Goal: Contribute content

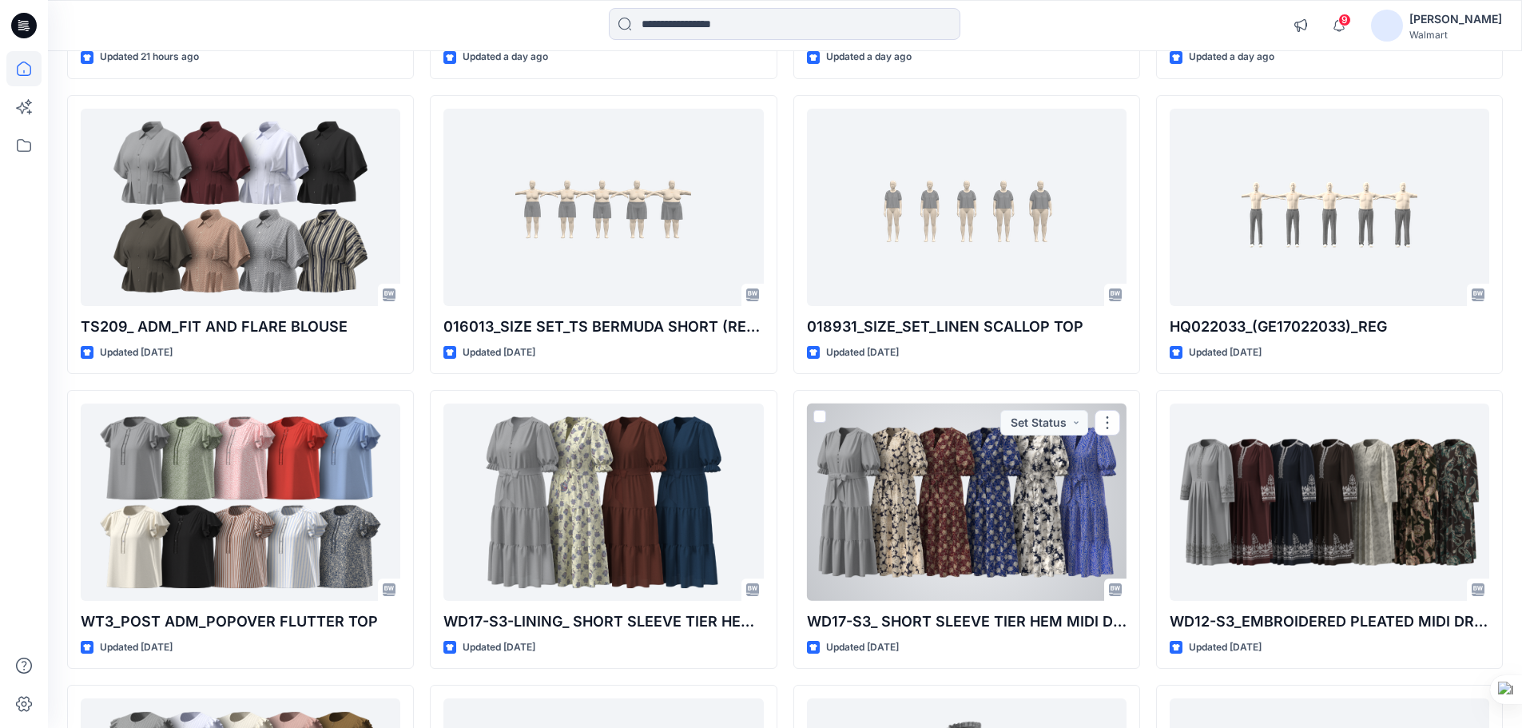
scroll to position [320, 0]
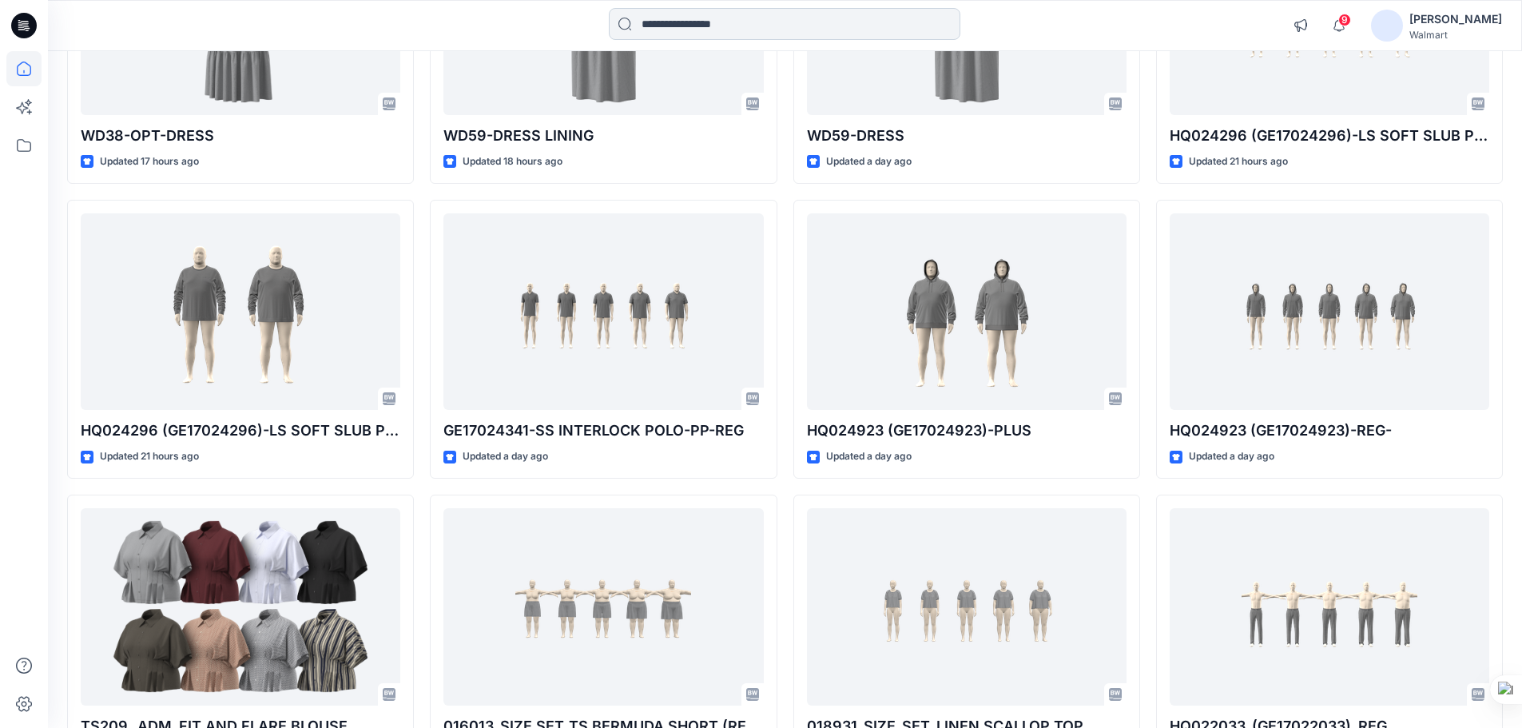
click at [761, 27] on input at bounding box center [784, 24] width 351 height 32
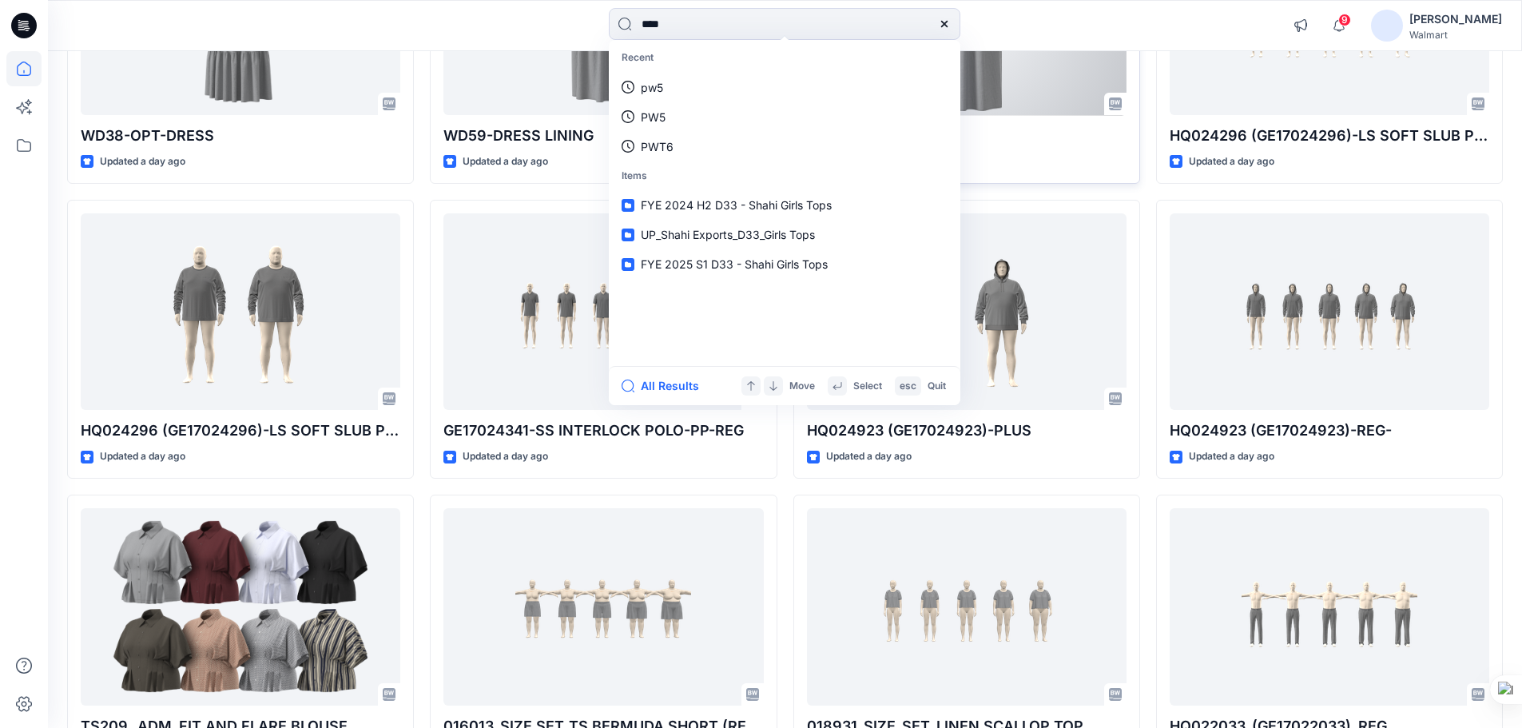
type input "****"
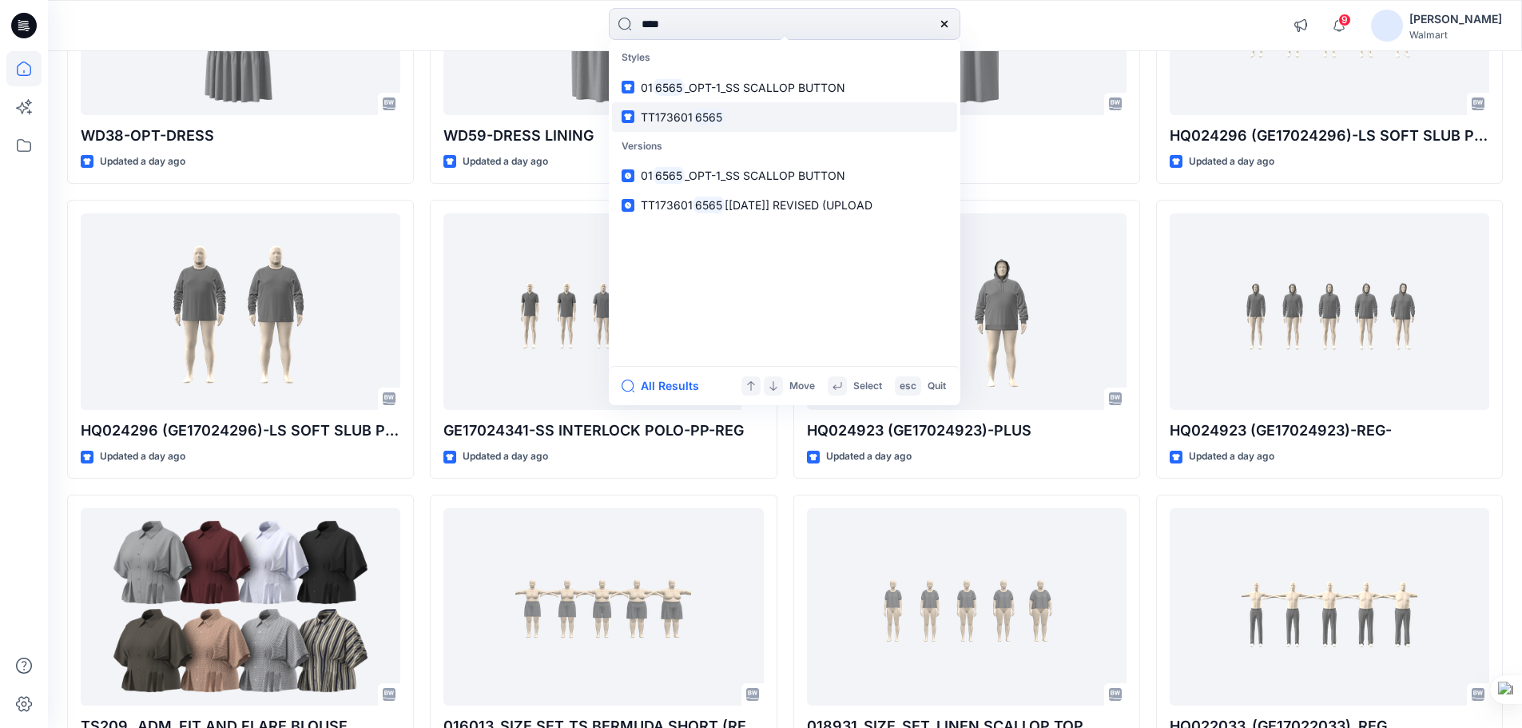
click at [702, 117] on mark "6565" at bounding box center [709, 117] width 32 height 18
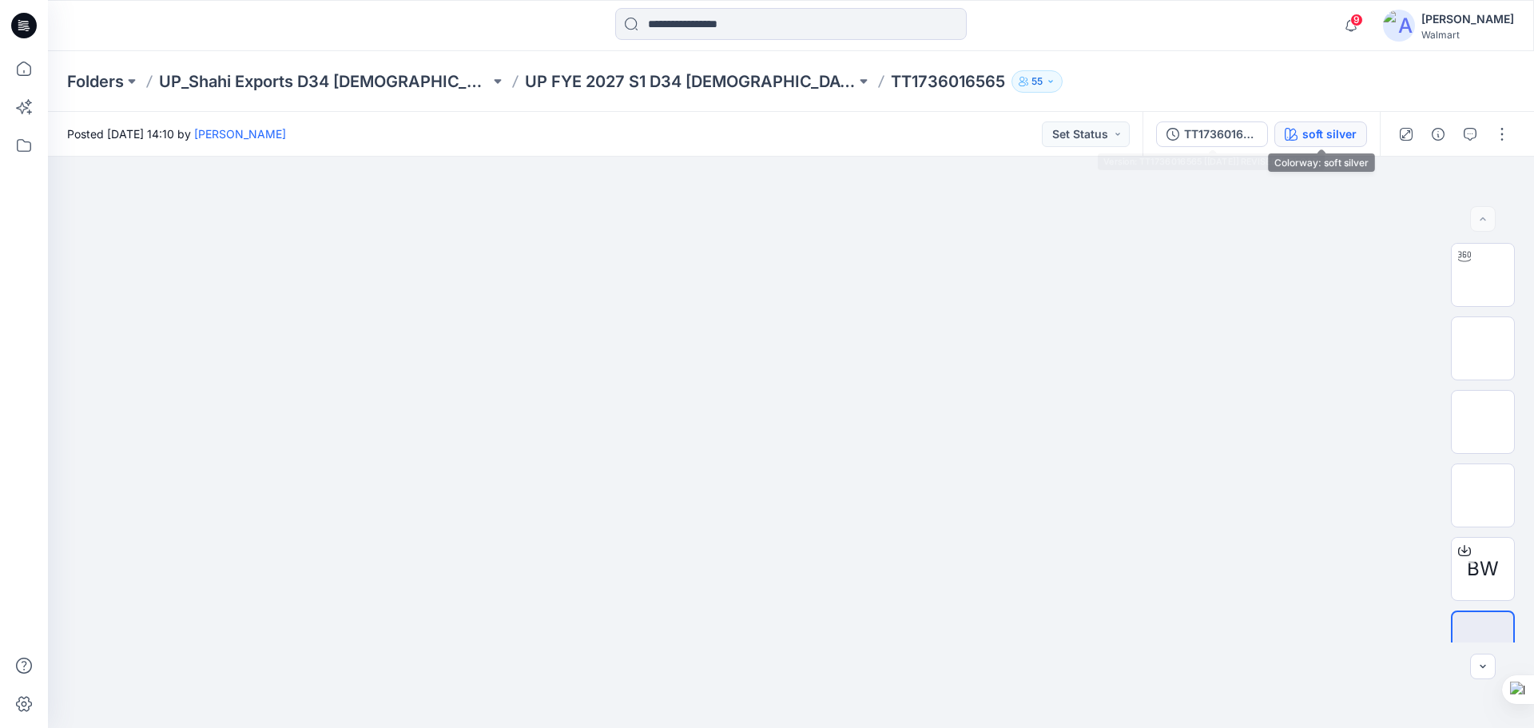
click at [1345, 132] on div "soft silver" at bounding box center [1329, 134] width 54 height 18
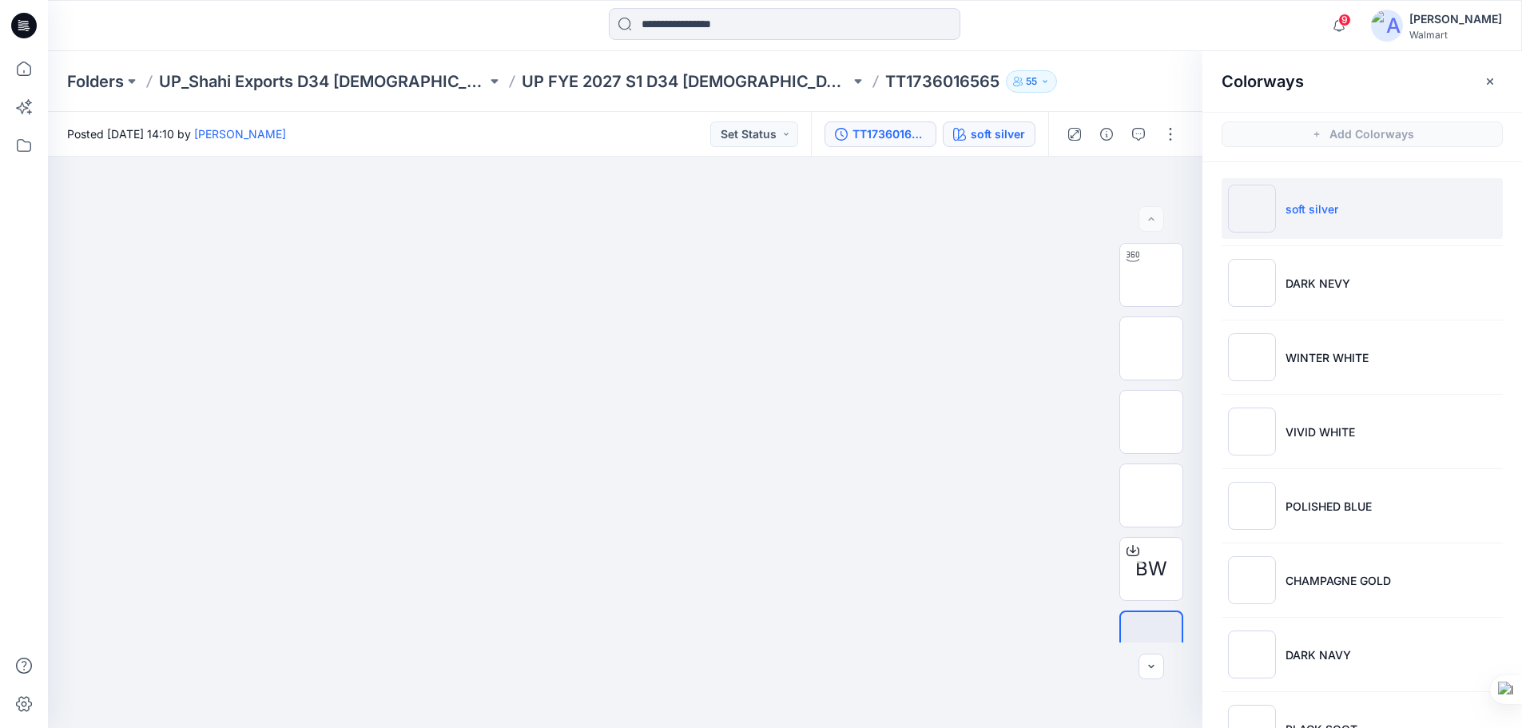
click at [873, 133] on div "TT1736016565 [[DATE]] REVISED (UPLOAD" at bounding box center [888, 134] width 73 height 18
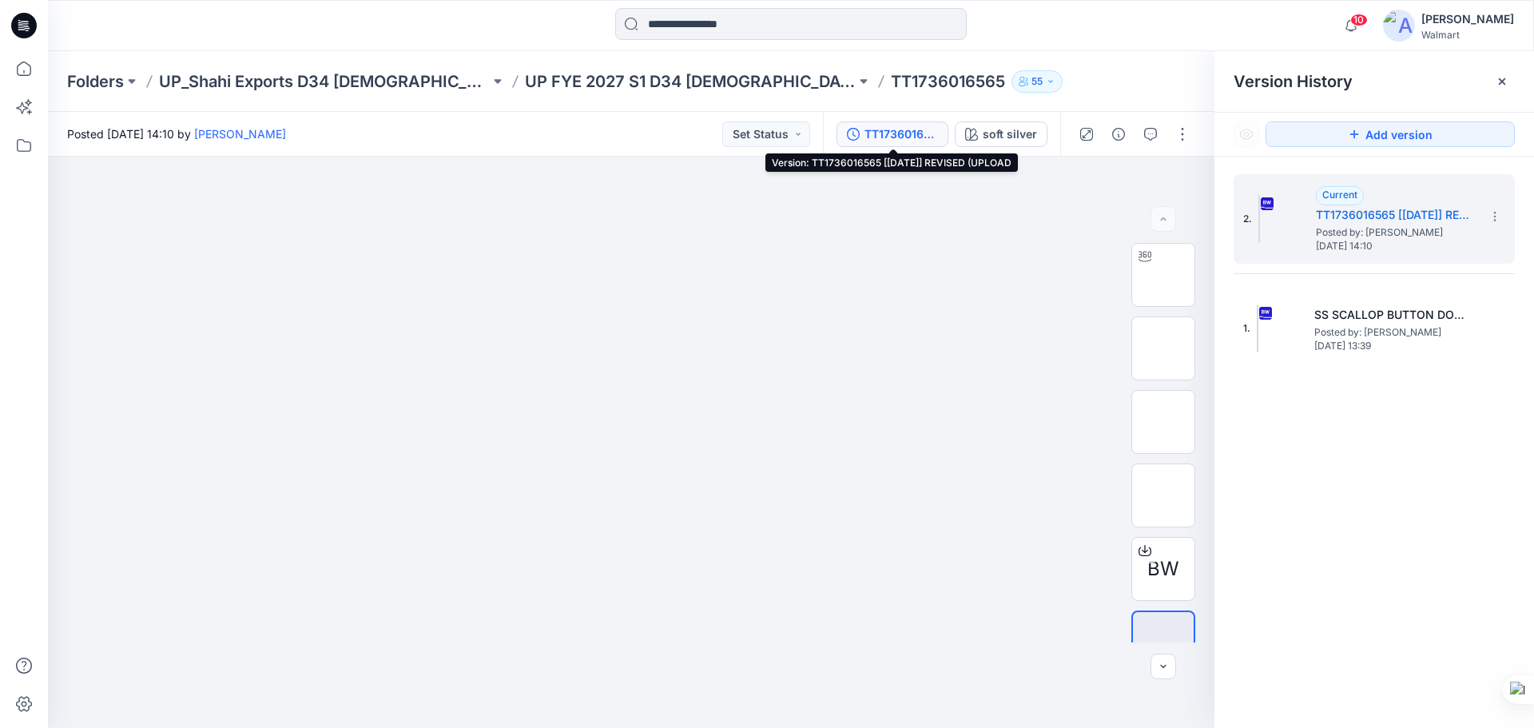
click at [26, 30] on icon at bounding box center [24, 26] width 26 height 26
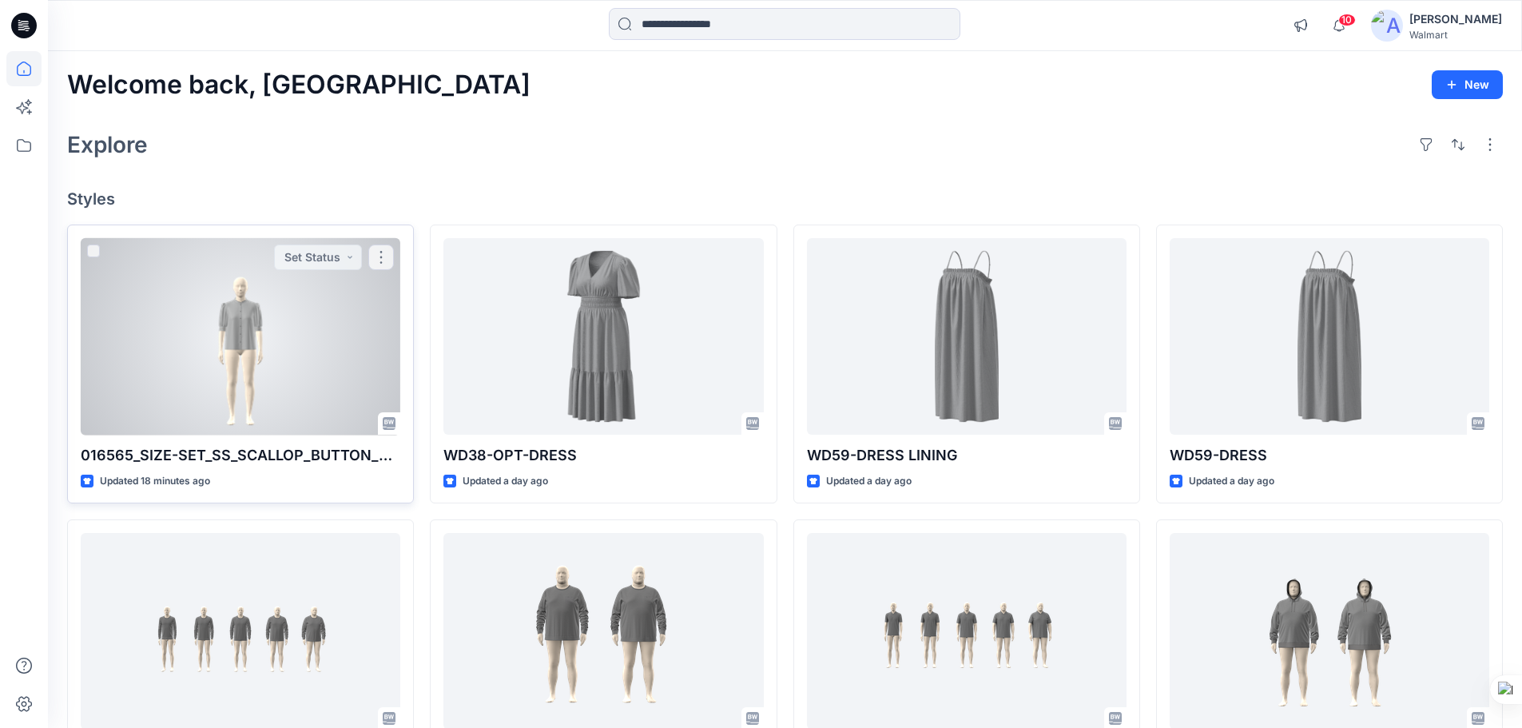
click at [233, 375] on div at bounding box center [241, 336] width 320 height 197
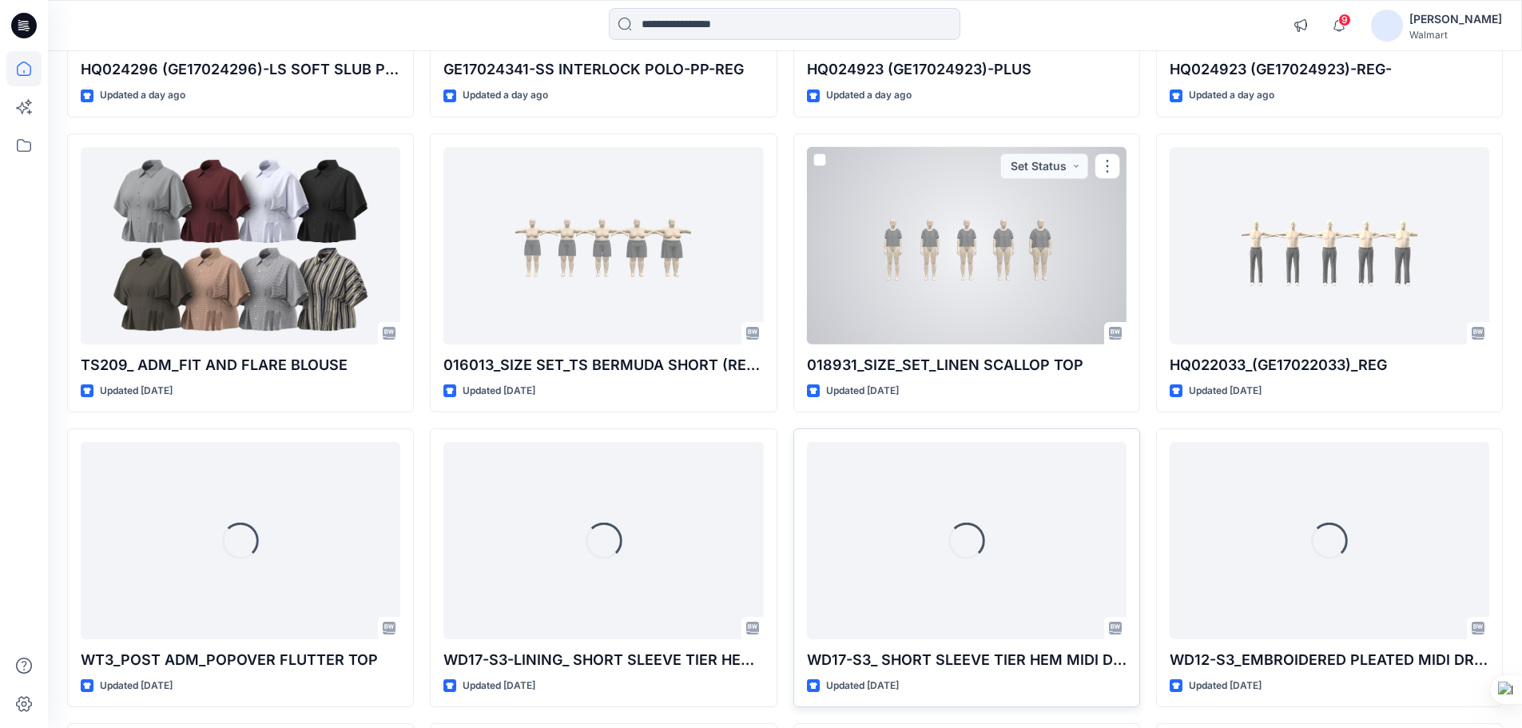
scroll to position [681, 0]
click at [931, 258] on div at bounding box center [967, 244] width 320 height 197
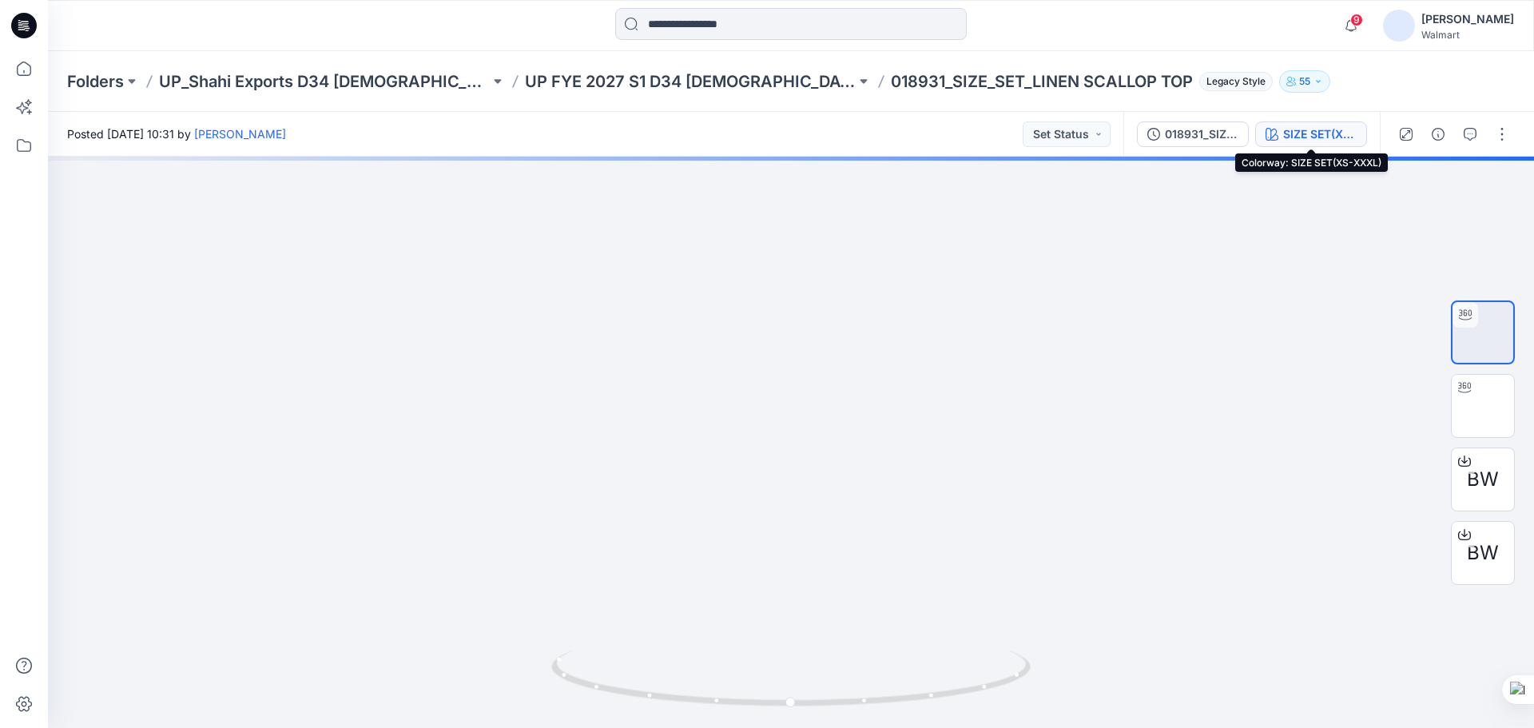
click at [1332, 132] on div "SIZE SET(XS-XXXL)" at bounding box center [1319, 134] width 73 height 18
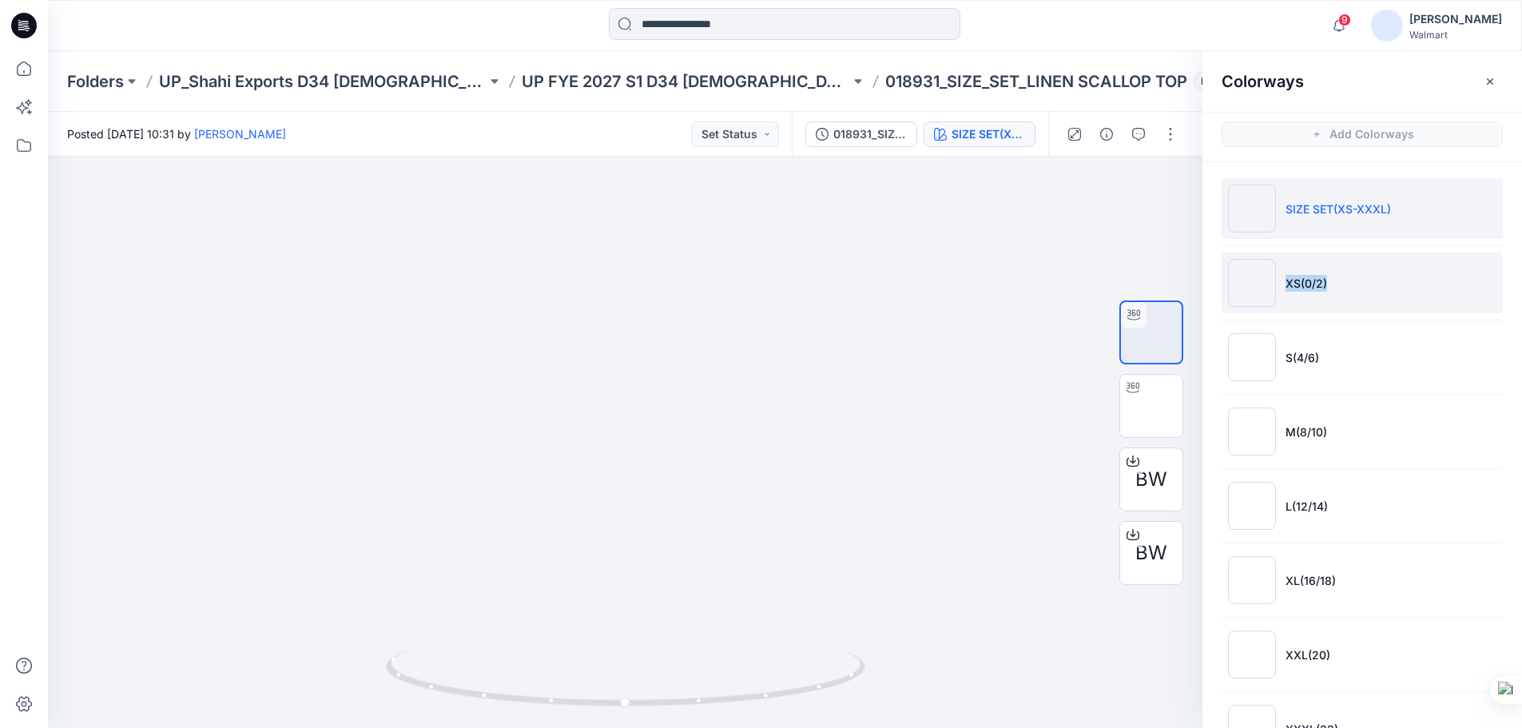
drag, startPoint x: 1287, startPoint y: 286, endPoint x: 1332, endPoint y: 291, distance: 45.0
click at [1332, 291] on li "XS(0/2)" at bounding box center [1361, 282] width 281 height 61
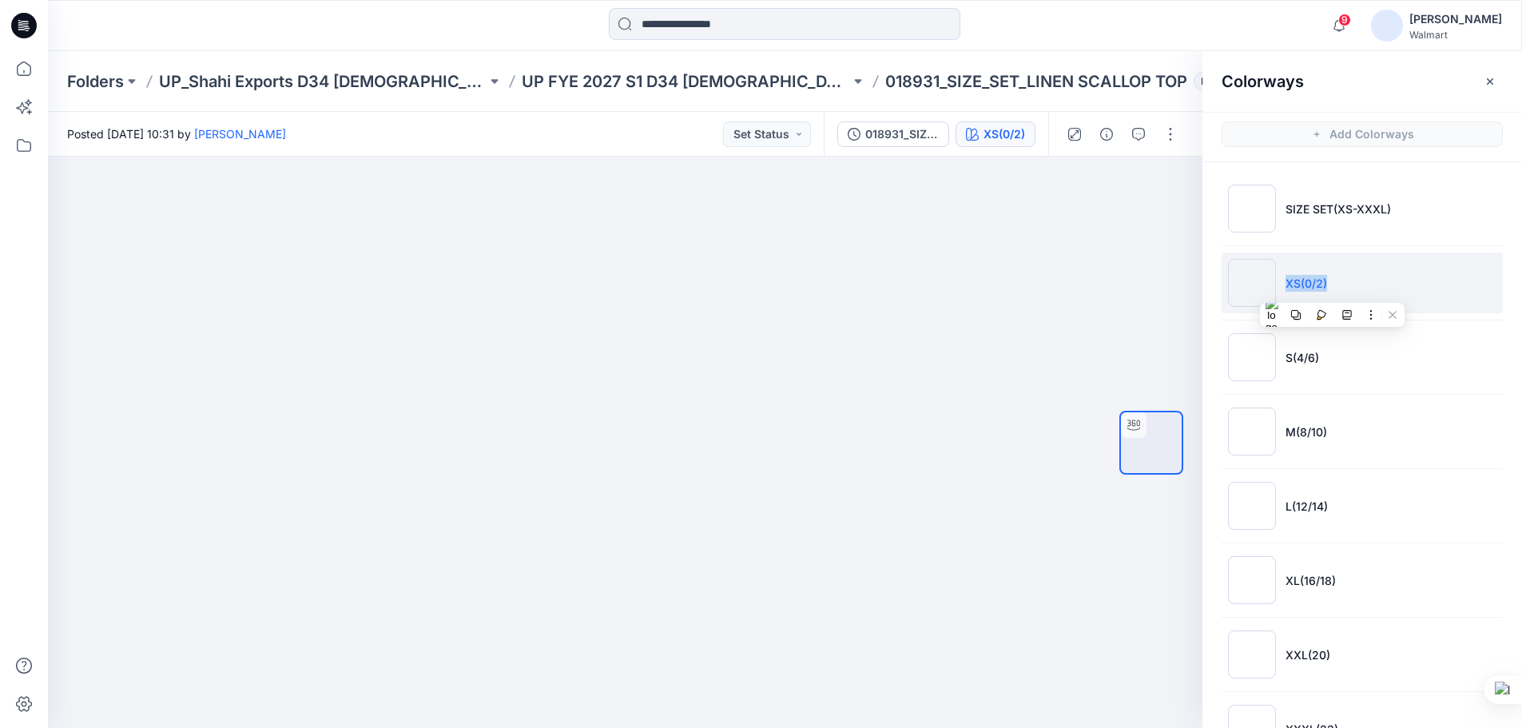
copy p "XS(0/2)"
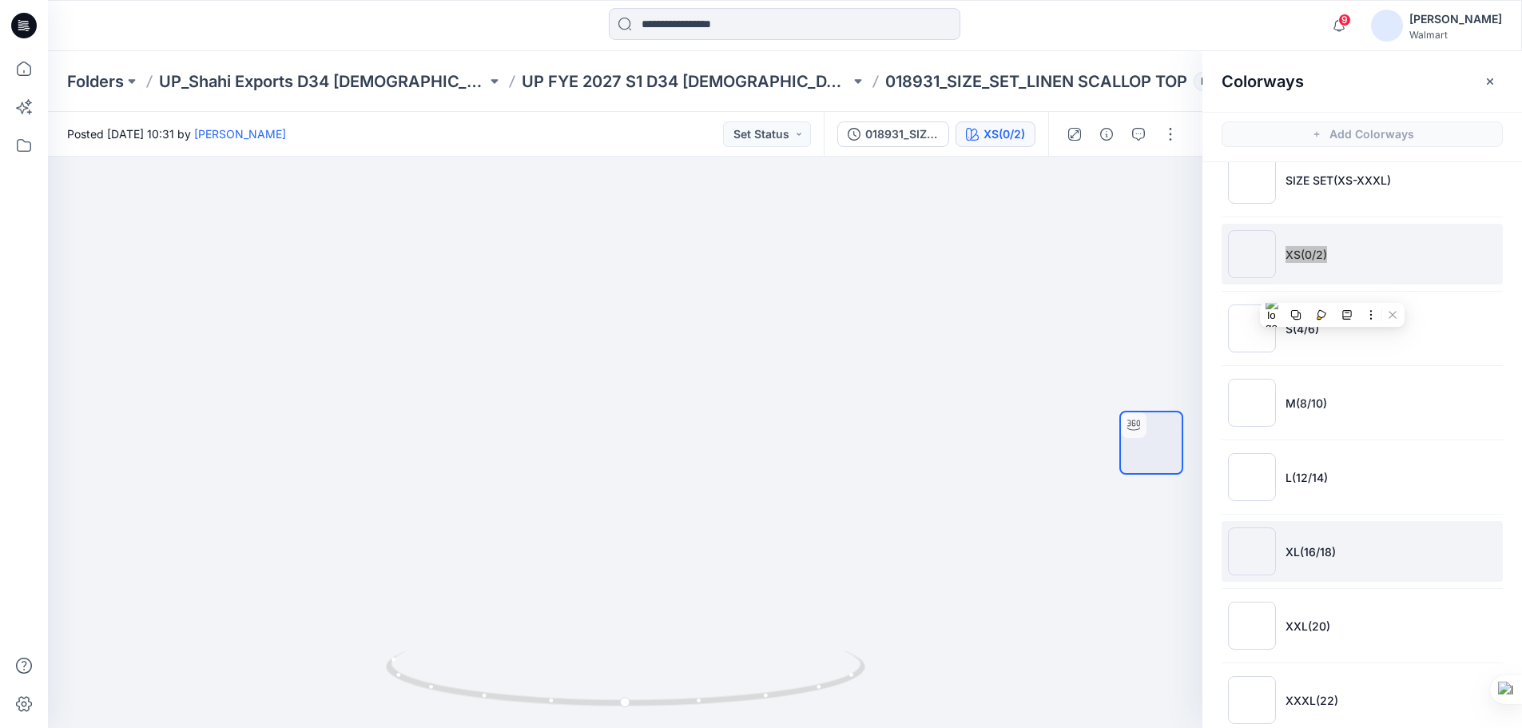
scroll to position [55, 0]
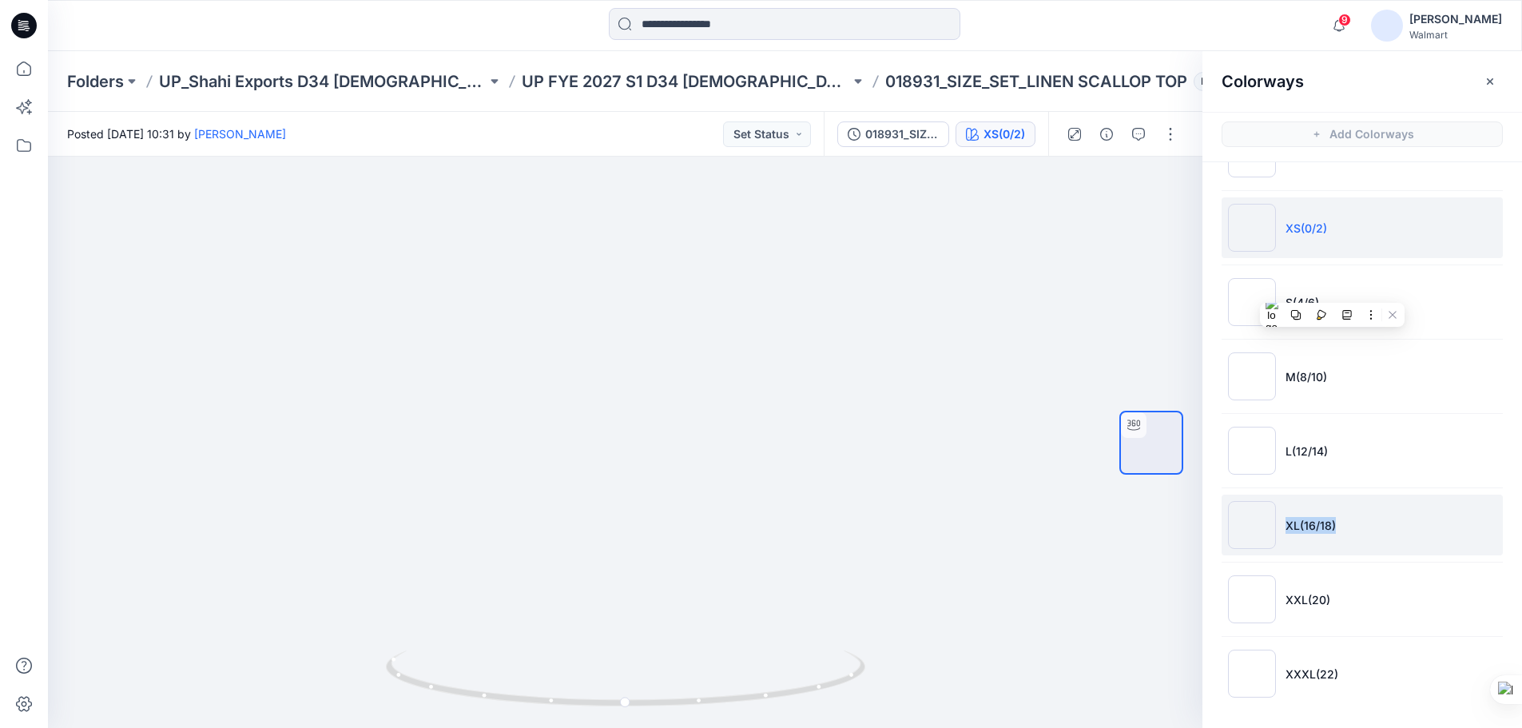
drag, startPoint x: 1283, startPoint y: 529, endPoint x: 1337, endPoint y: 533, distance: 54.5
click at [1337, 533] on li "XL(16/18)" at bounding box center [1361, 524] width 281 height 61
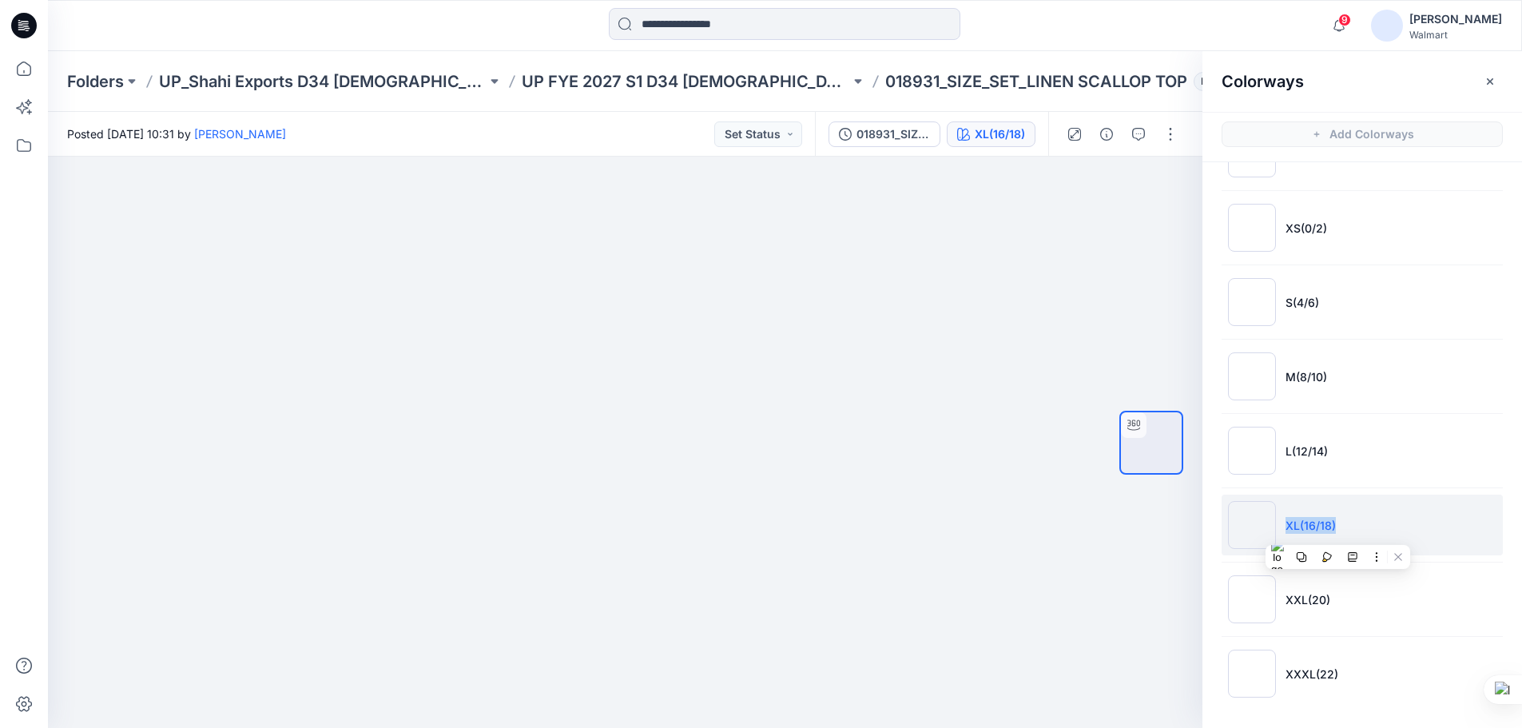
copy p "XL(16/18)"
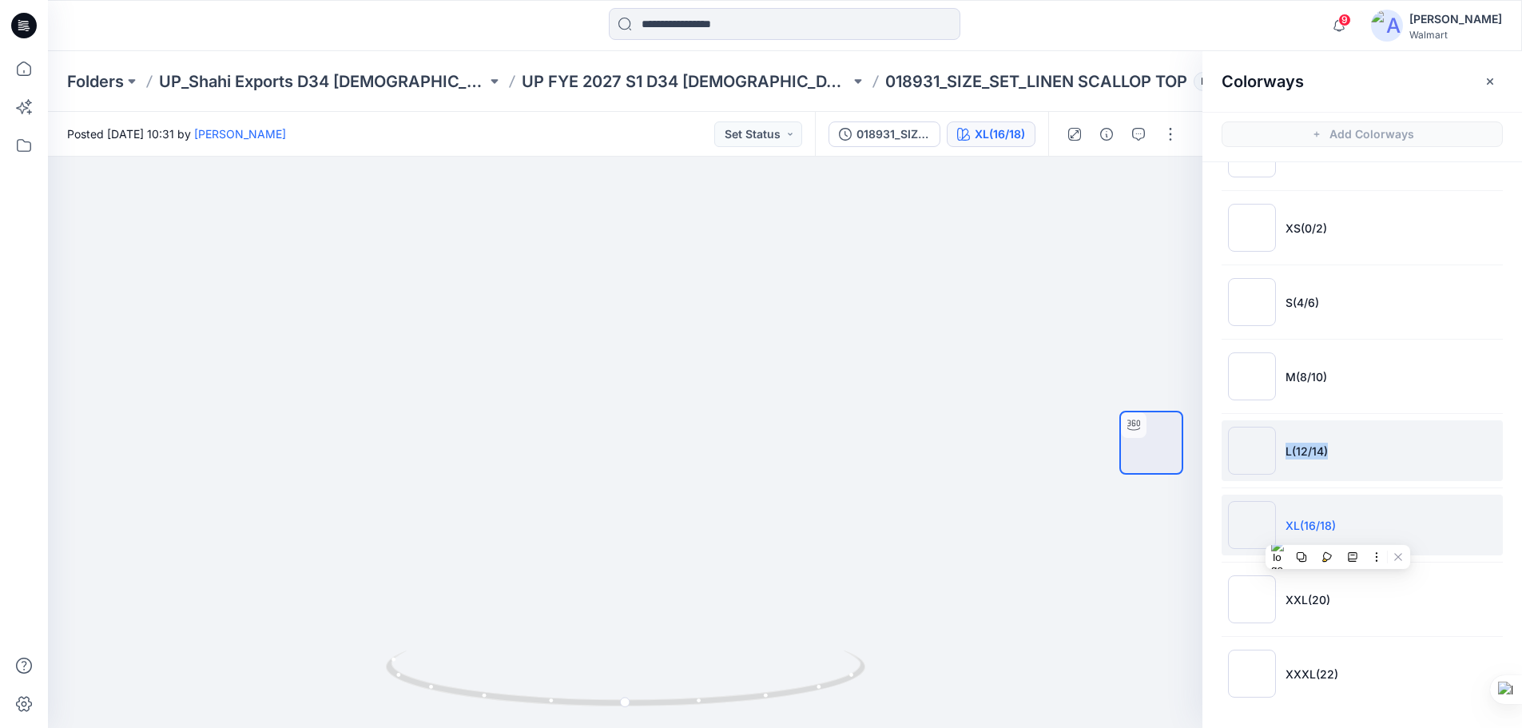
drag, startPoint x: 1282, startPoint y: 455, endPoint x: 1332, endPoint y: 455, distance: 50.3
click at [1332, 455] on li "L(12/14)" at bounding box center [1361, 450] width 281 height 61
copy p "L(12/14)"
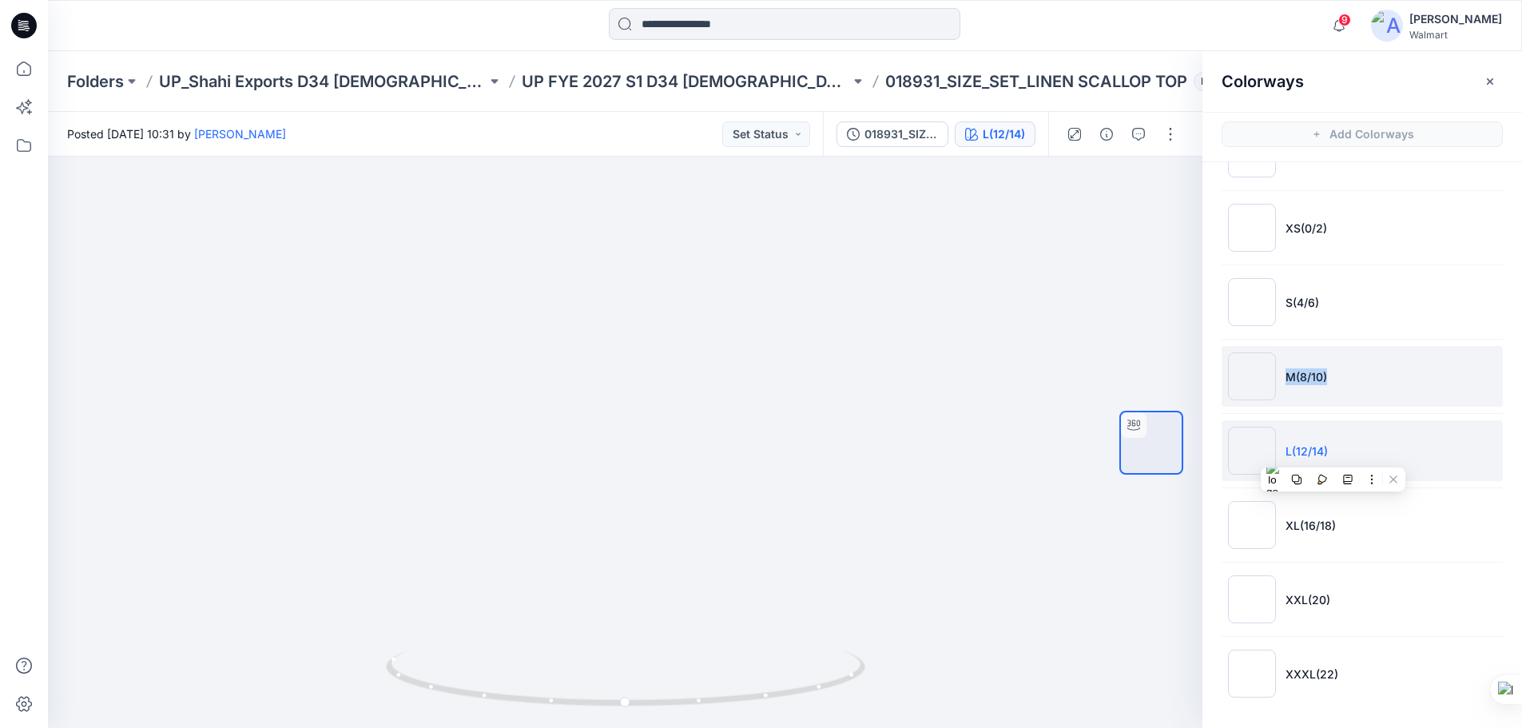
drag, startPoint x: 1288, startPoint y: 375, endPoint x: 1330, endPoint y: 380, distance: 42.7
click at [1330, 380] on li "M(8/10)" at bounding box center [1361, 376] width 281 height 61
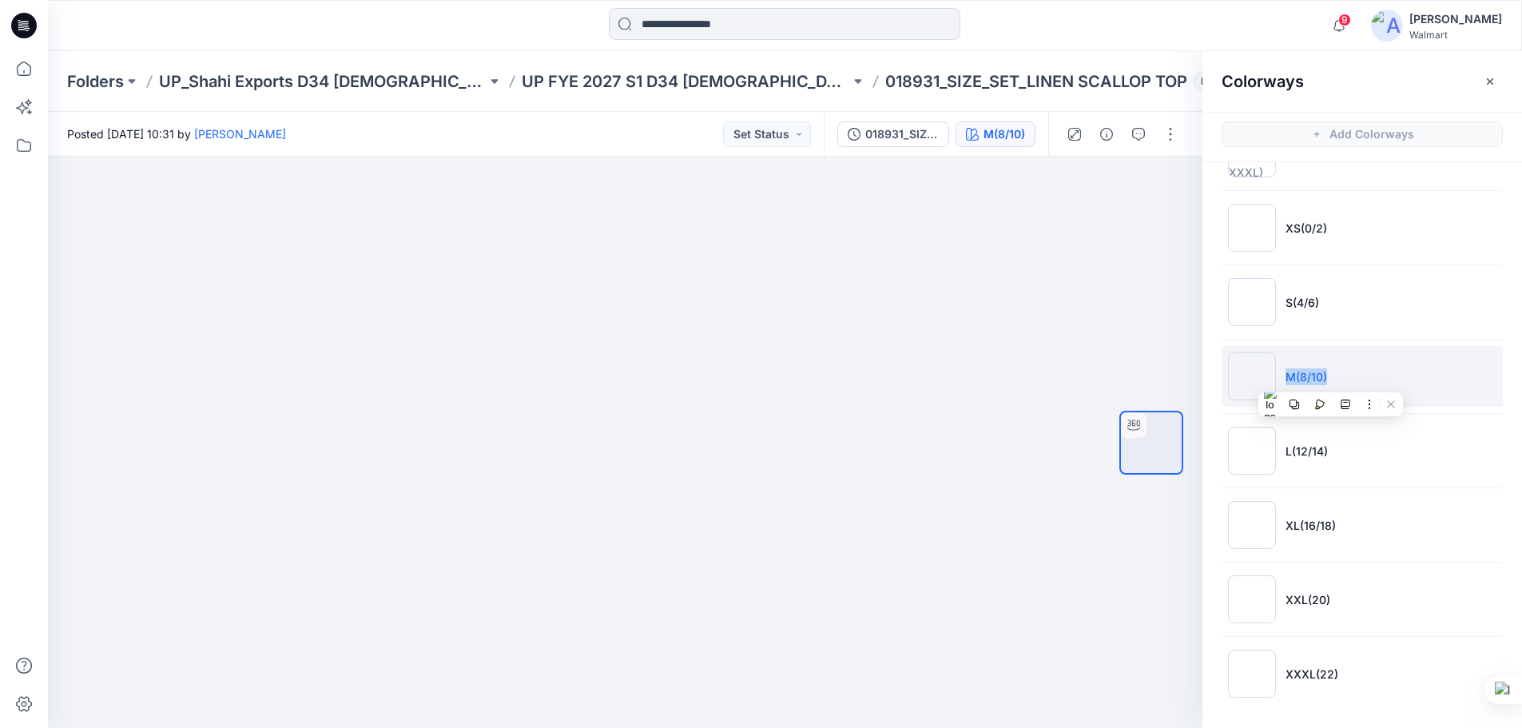
copy p "M(8/10)"
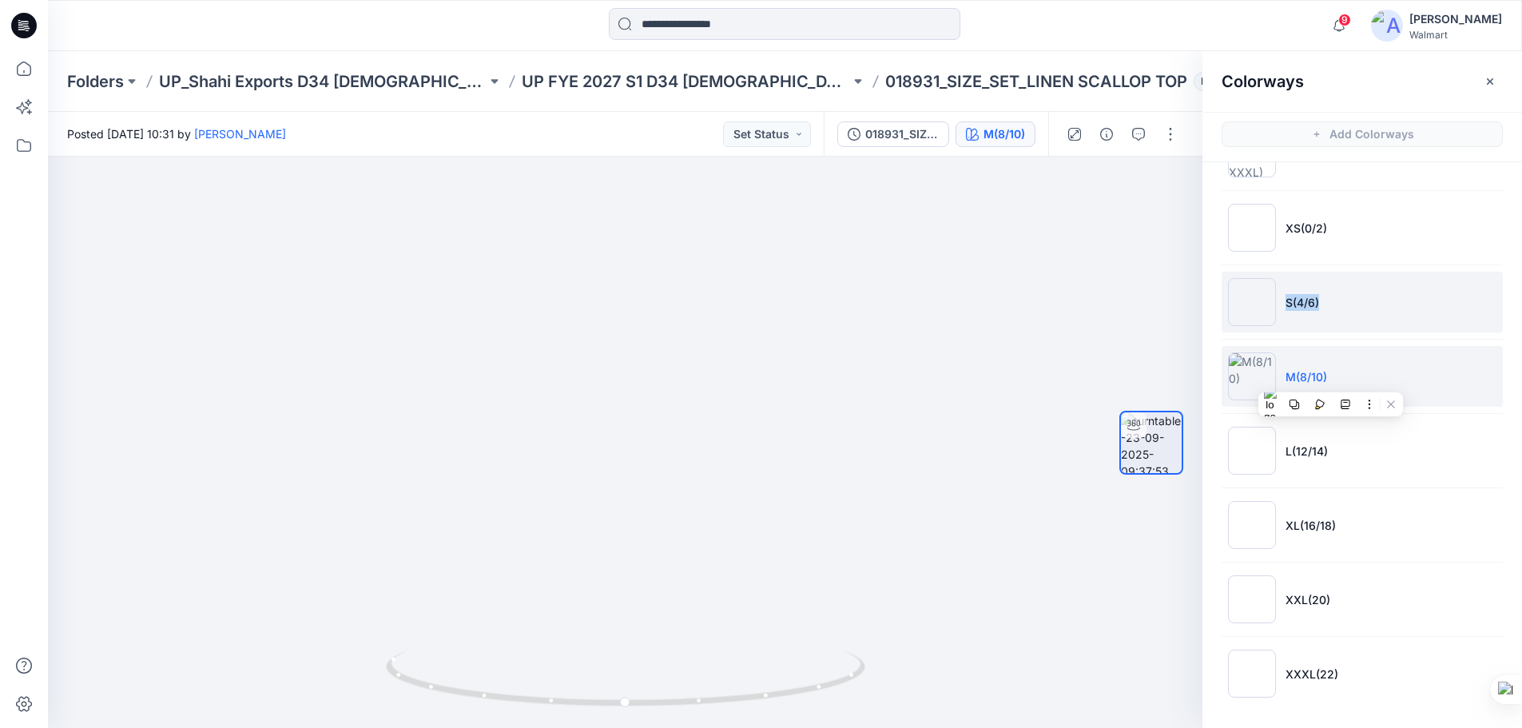
drag, startPoint x: 1284, startPoint y: 306, endPoint x: 1316, endPoint y: 309, distance: 31.3
click at [1318, 308] on li "S(4/6)" at bounding box center [1361, 302] width 281 height 61
copy p "S(4/6)"
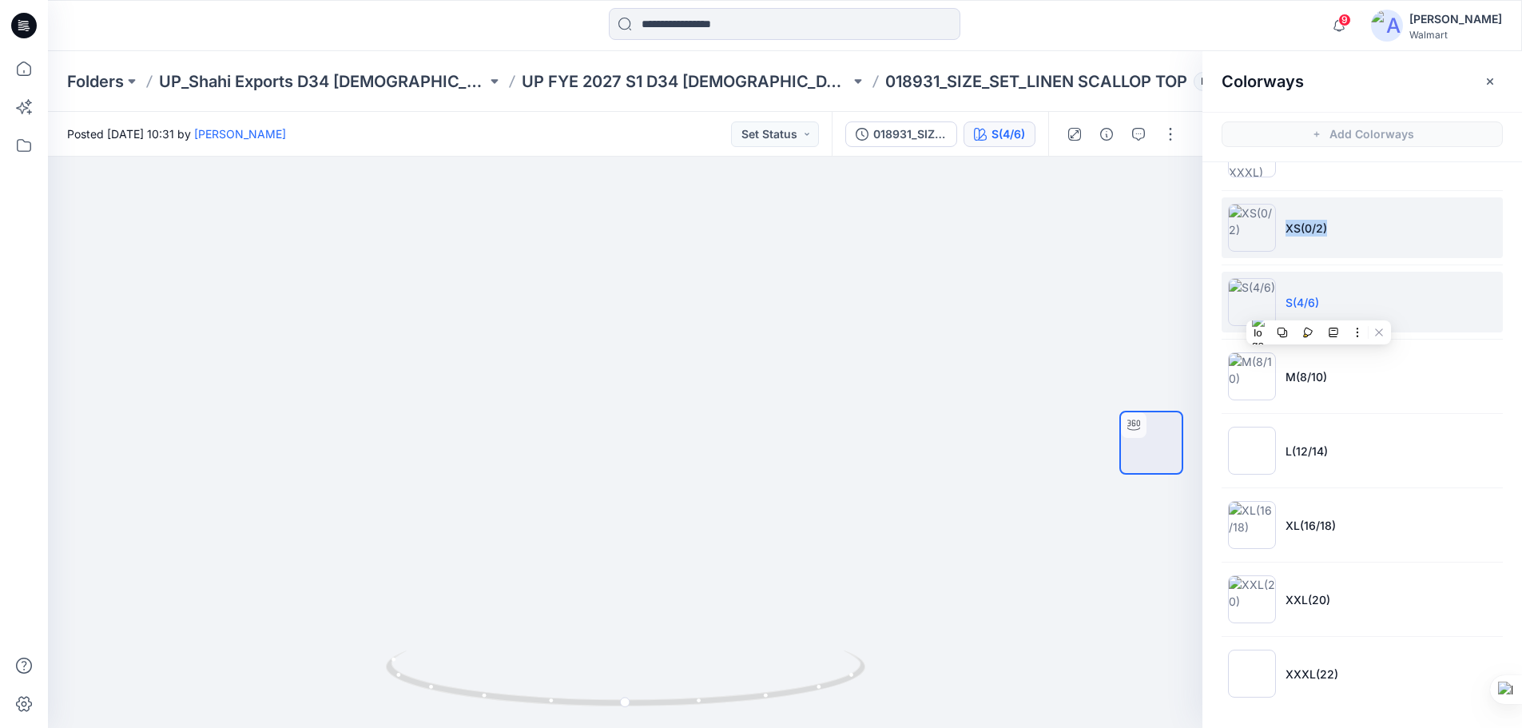
drag, startPoint x: 1284, startPoint y: 228, endPoint x: 1329, endPoint y: 235, distance: 45.2
click at [1329, 235] on li "XS(0/2)" at bounding box center [1361, 227] width 281 height 61
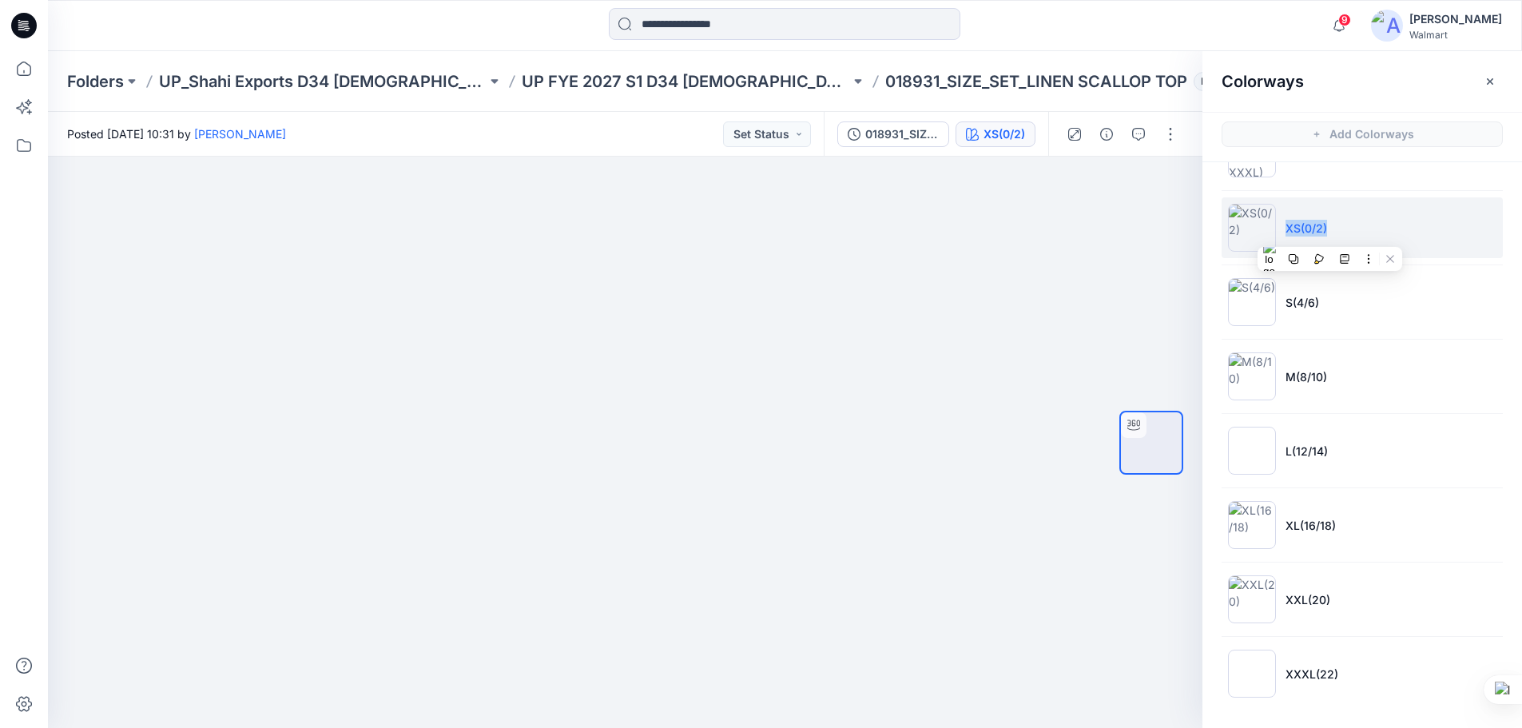
copy p "XS(0/2)"
click at [1050, 333] on div at bounding box center [625, 442] width 1154 height 571
click at [1188, 286] on div at bounding box center [1151, 442] width 102 height 399
click at [1435, 246] on li "XS(0/2)" at bounding box center [1361, 227] width 281 height 61
drag, startPoint x: 1285, startPoint y: 230, endPoint x: 1326, endPoint y: 237, distance: 41.4
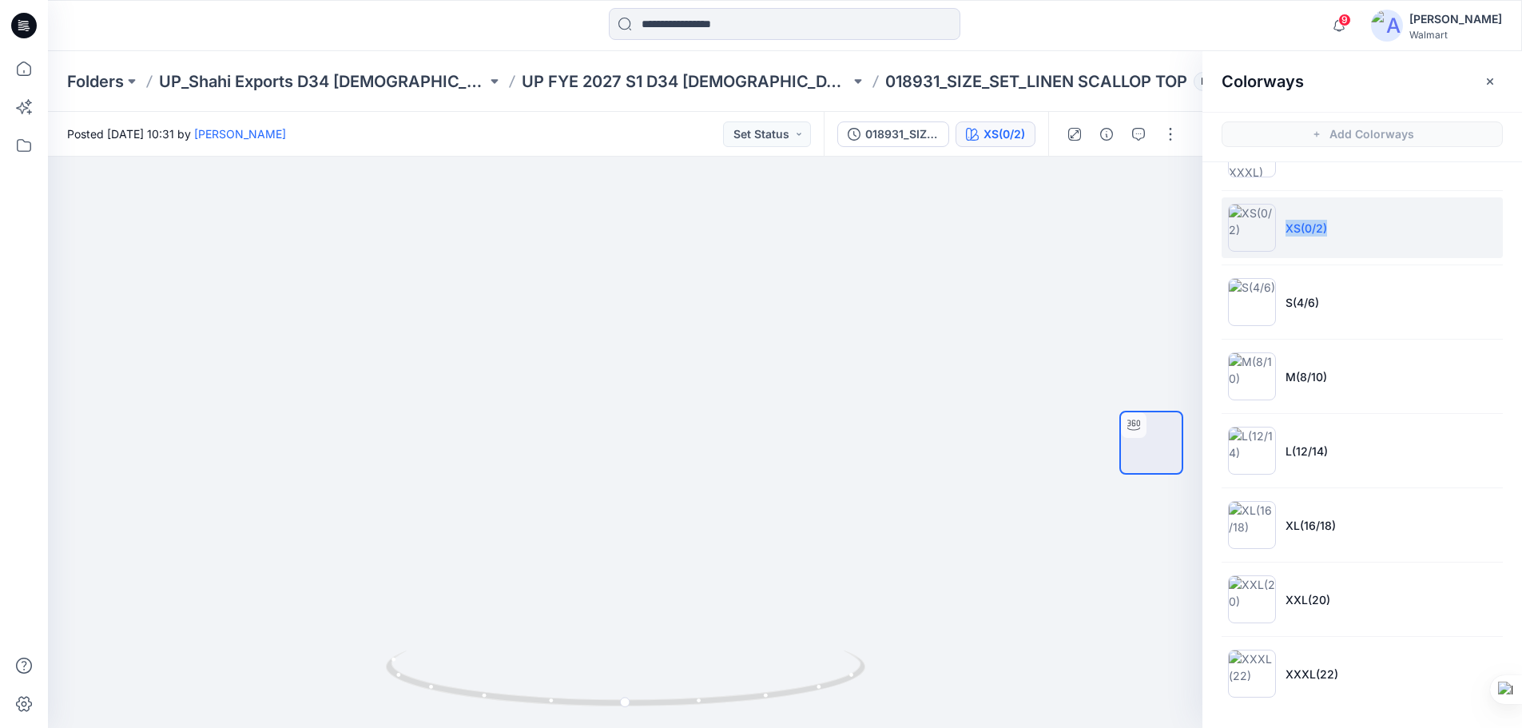
click at [1326, 237] on li "XS(0/2)" at bounding box center [1361, 227] width 281 height 61
copy p "XS(0/2)"
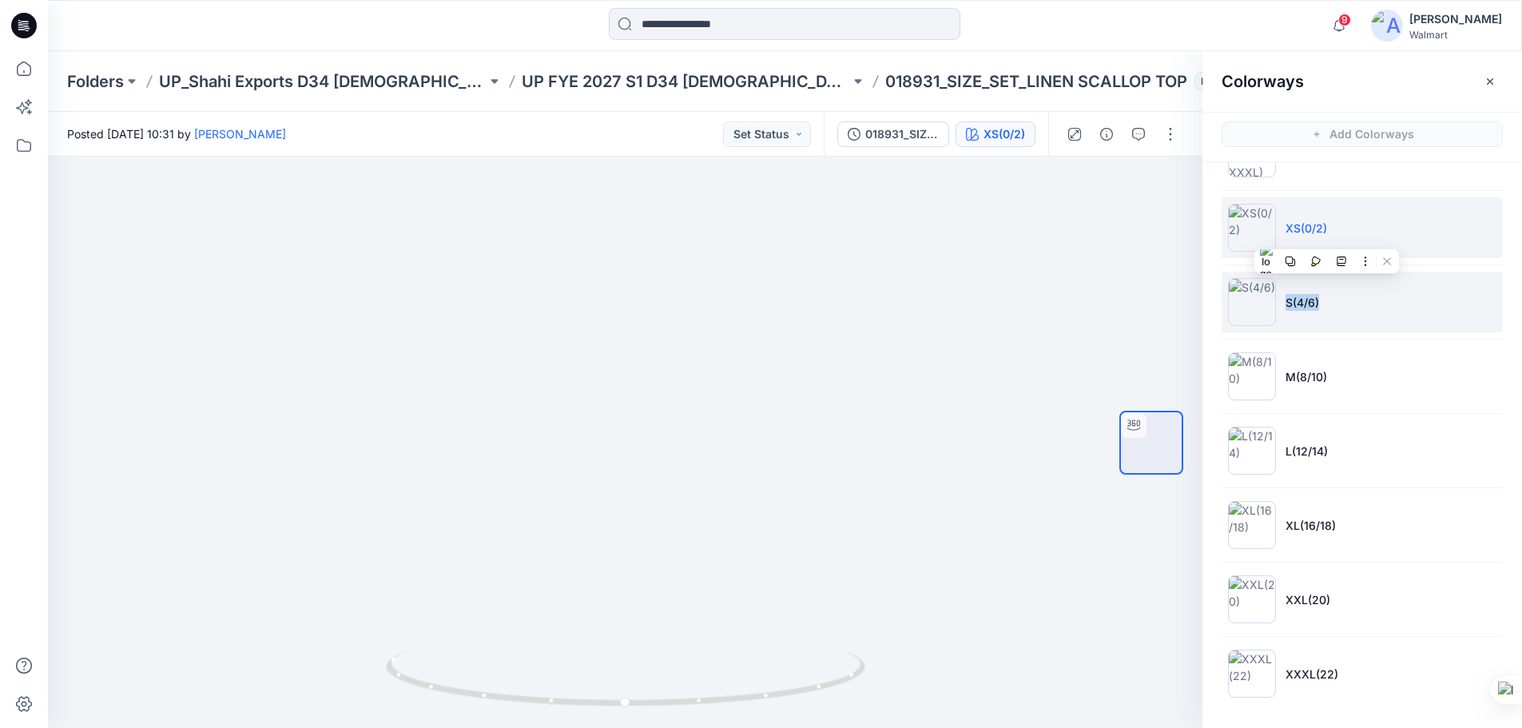
drag, startPoint x: 1286, startPoint y: 307, endPoint x: 1322, endPoint y: 310, distance: 36.1
click at [1322, 310] on li "S(4/6)" at bounding box center [1361, 302] width 281 height 61
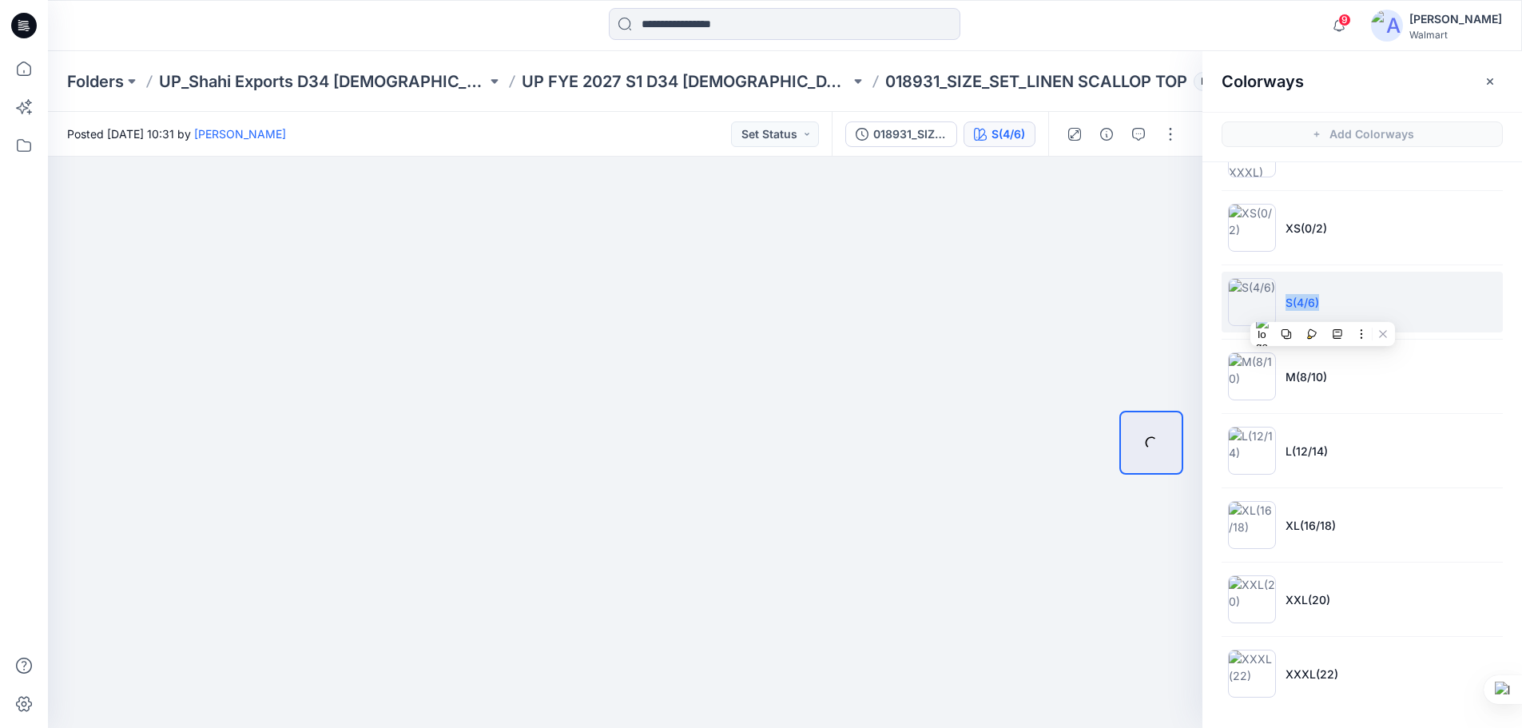
copy p "S(4/6)"
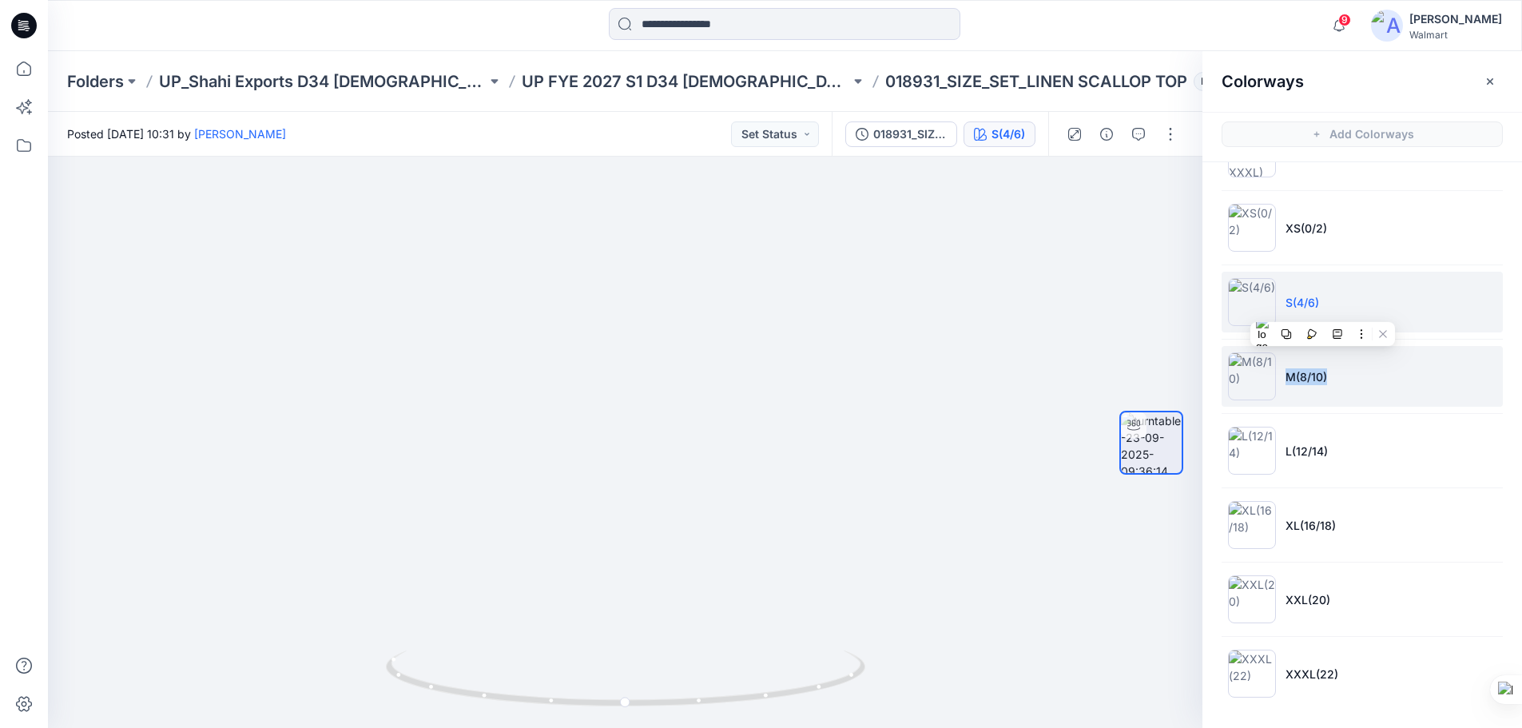
drag, startPoint x: 1284, startPoint y: 381, endPoint x: 1328, endPoint y: 385, distance: 44.1
click at [1328, 385] on li "M(8/10)" at bounding box center [1361, 376] width 281 height 61
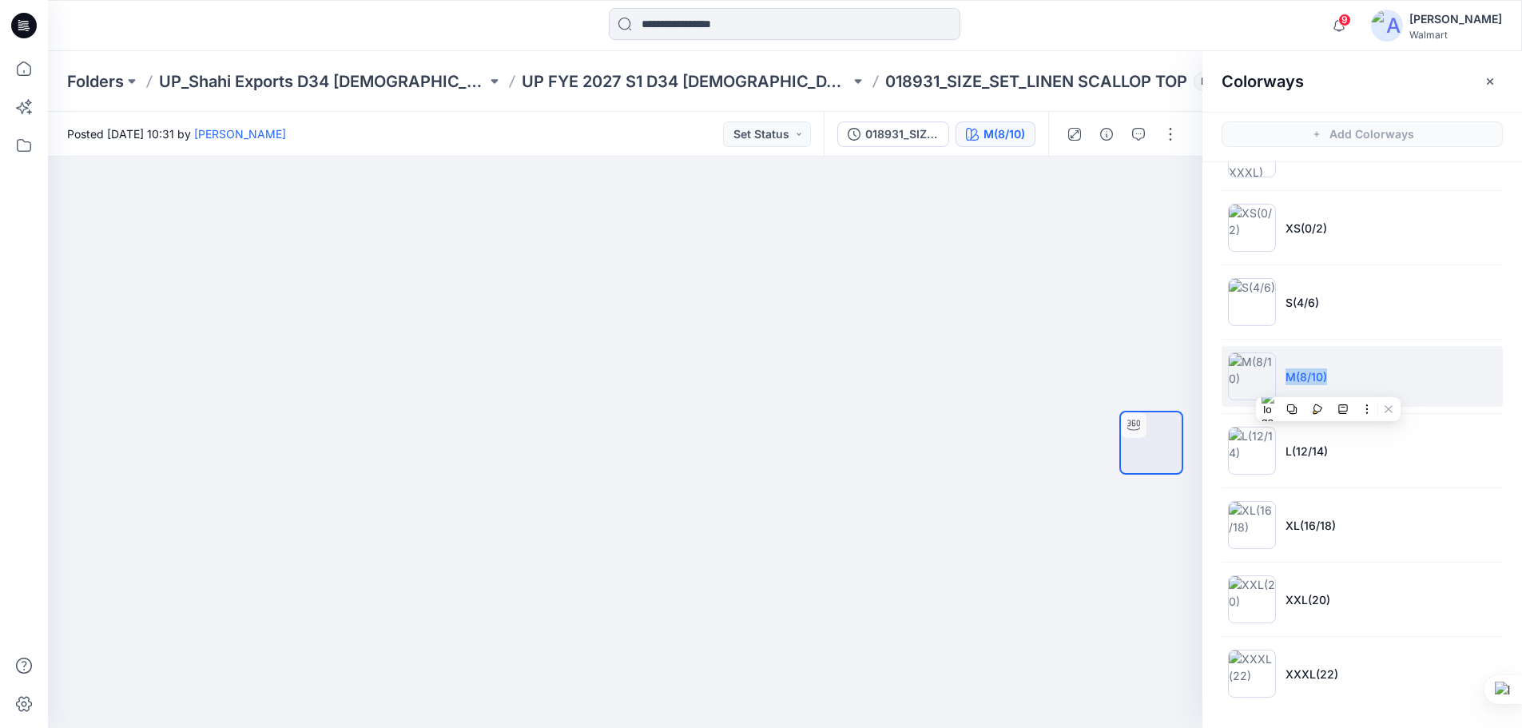
copy p "M(8/10)"
drag, startPoint x: 1283, startPoint y: 458, endPoint x: 1331, endPoint y: 461, distance: 48.0
click at [1331, 461] on li "L(12/14)" at bounding box center [1361, 450] width 281 height 61
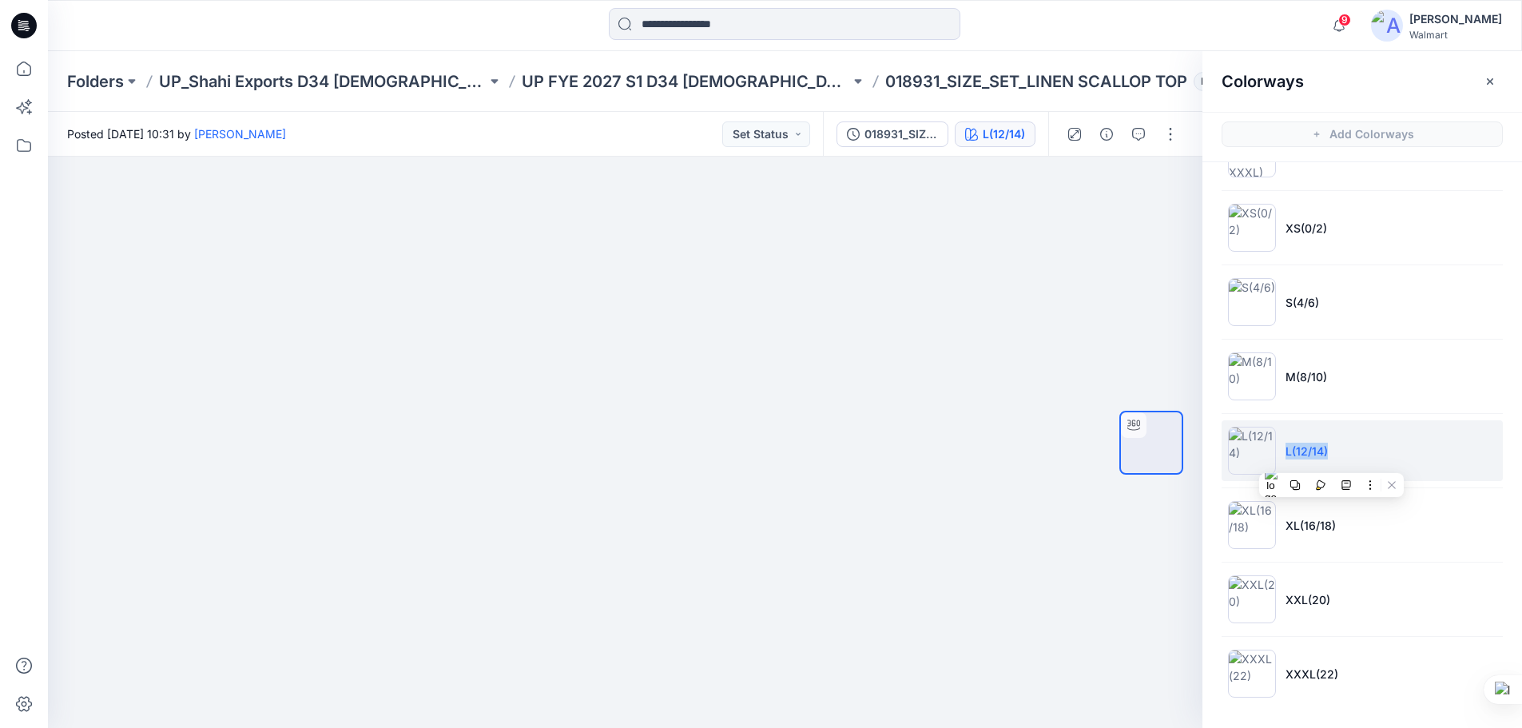
copy p "L(12/14)"
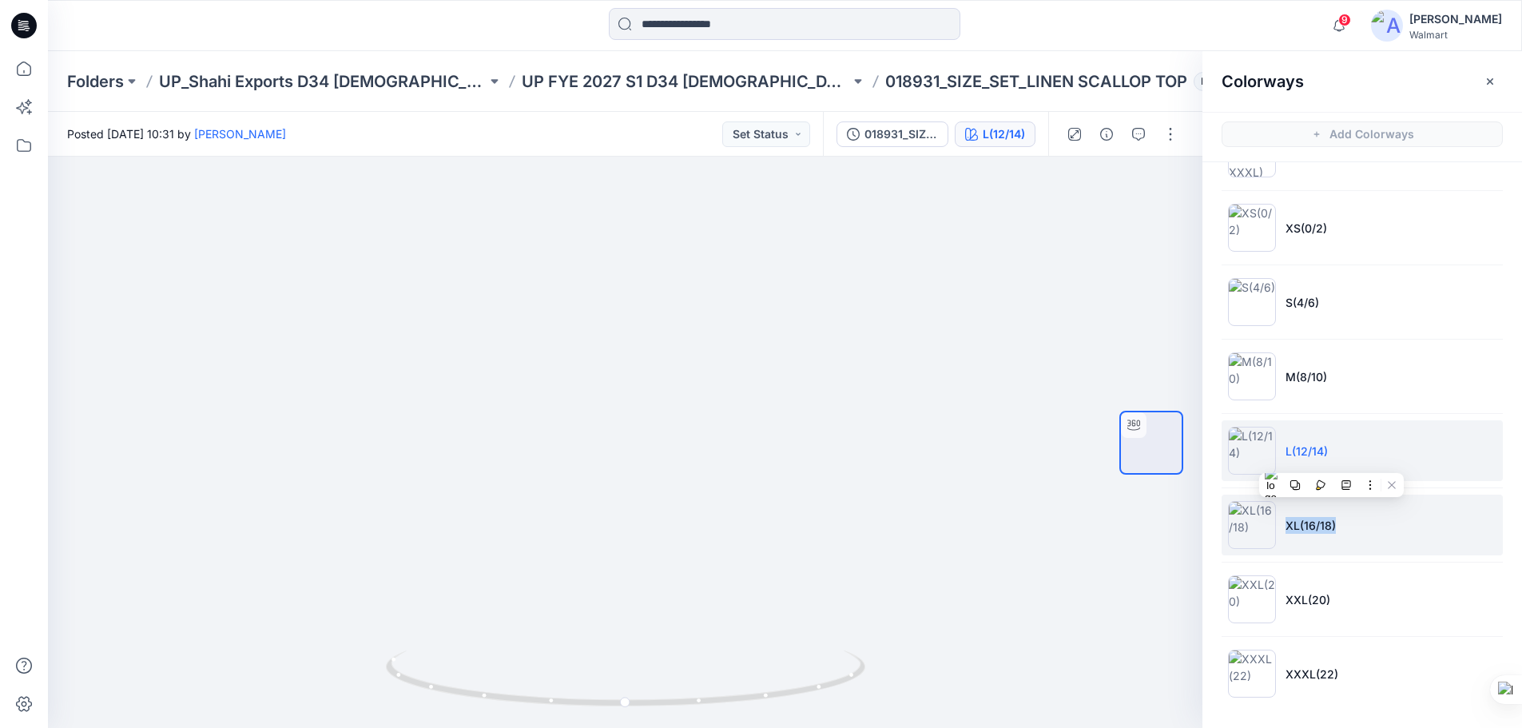
drag, startPoint x: 1284, startPoint y: 527, endPoint x: 1348, endPoint y: 532, distance: 64.9
click at [1348, 532] on li "XL(16/18)" at bounding box center [1361, 524] width 281 height 61
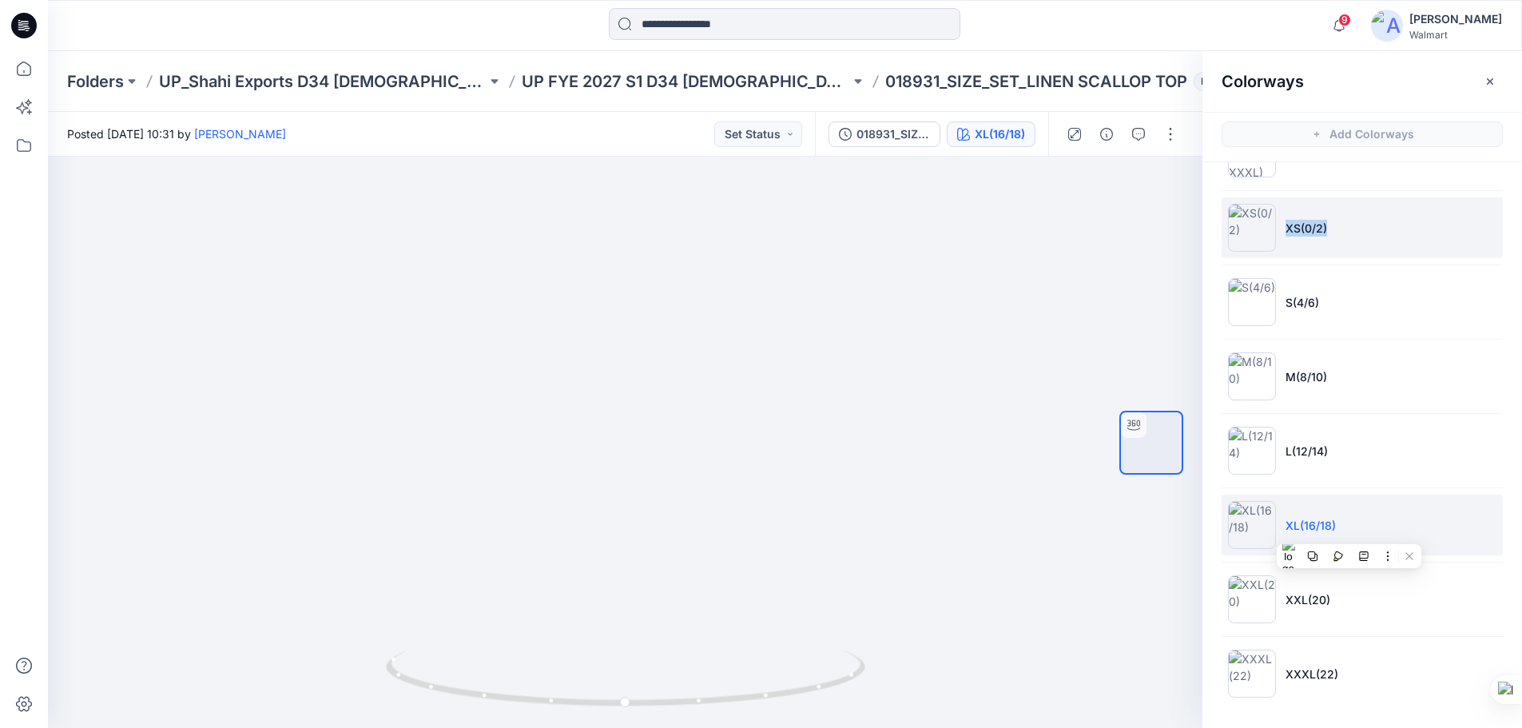
drag, startPoint x: 1285, startPoint y: 229, endPoint x: 1330, endPoint y: 235, distance: 45.1
click at [1330, 235] on li "XS(0/2)" at bounding box center [1361, 227] width 281 height 61
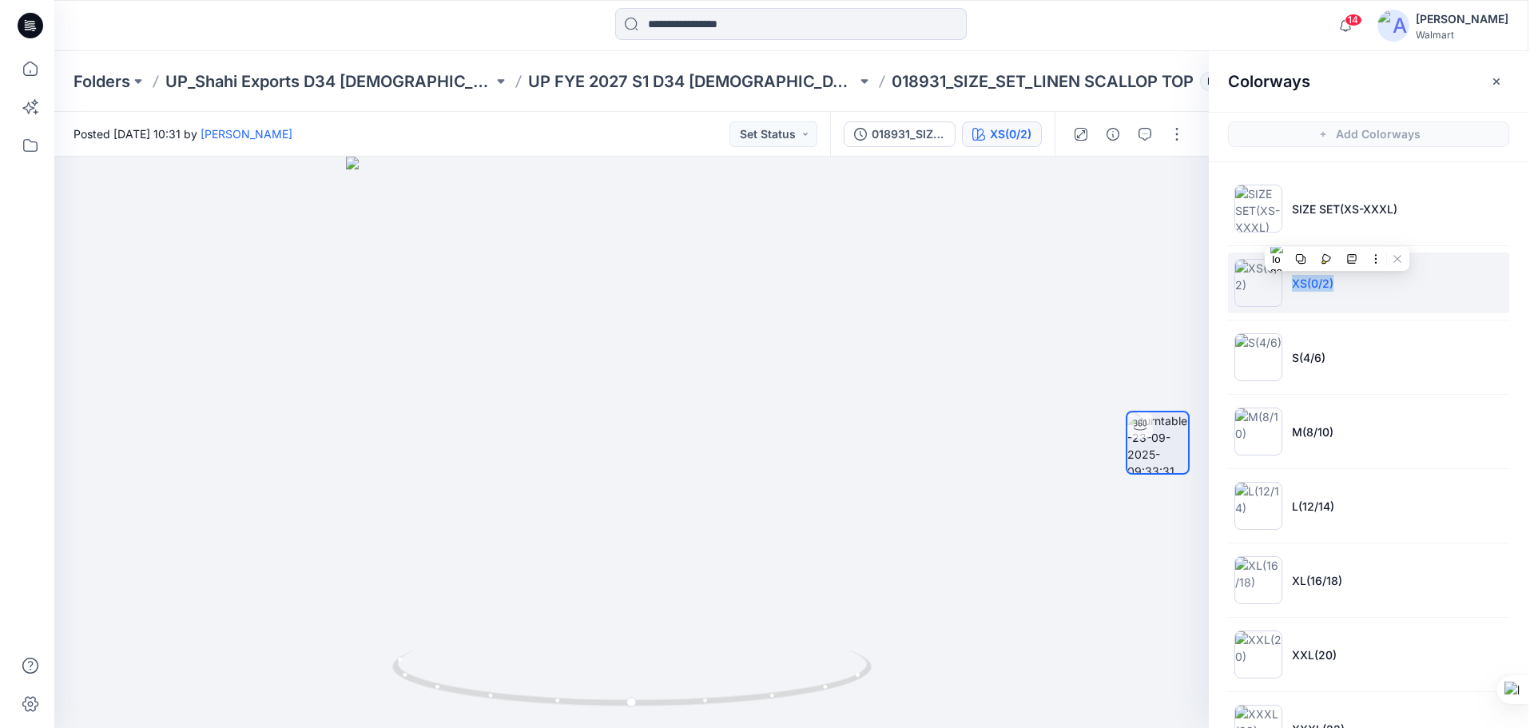
scroll to position [55, 0]
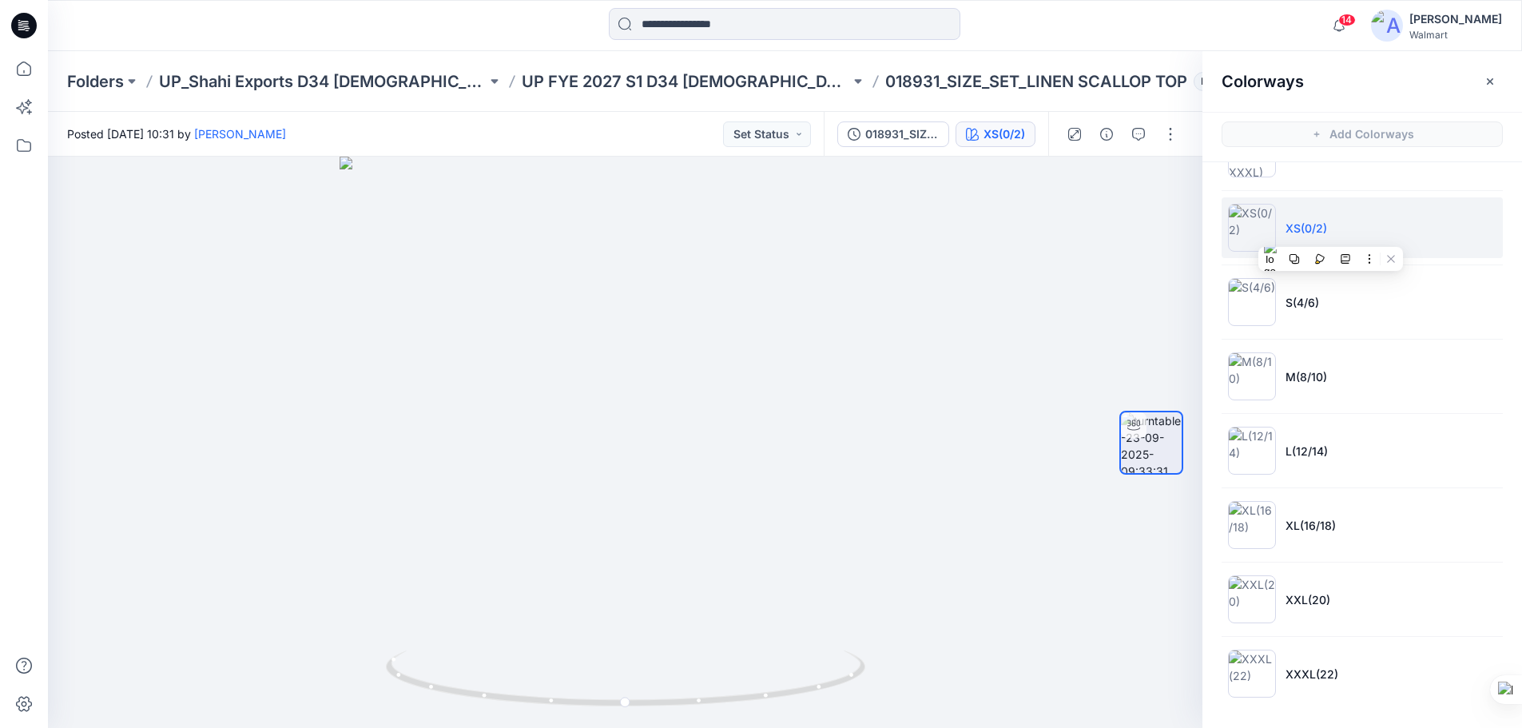
click at [21, 27] on icon at bounding box center [21, 26] width 6 height 1
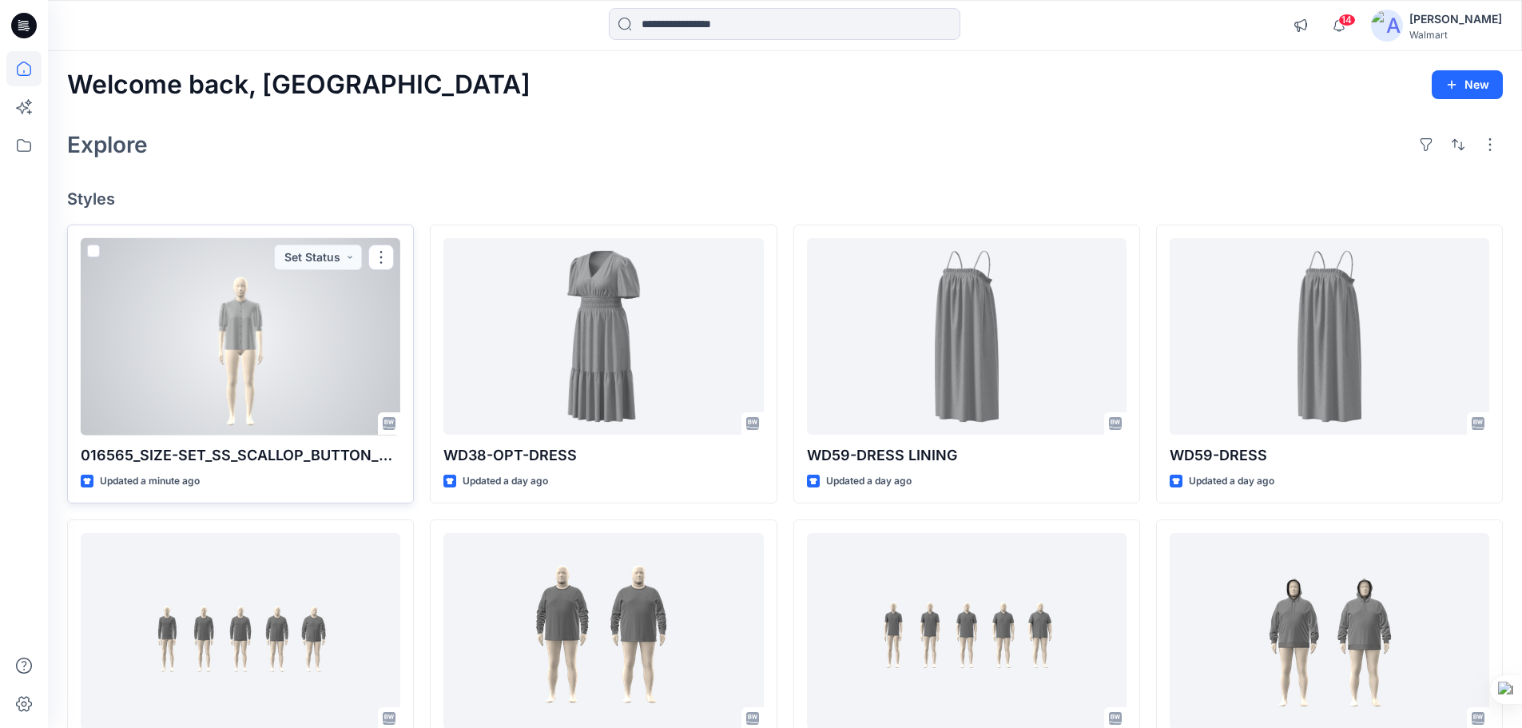
click at [318, 379] on div at bounding box center [241, 336] width 320 height 197
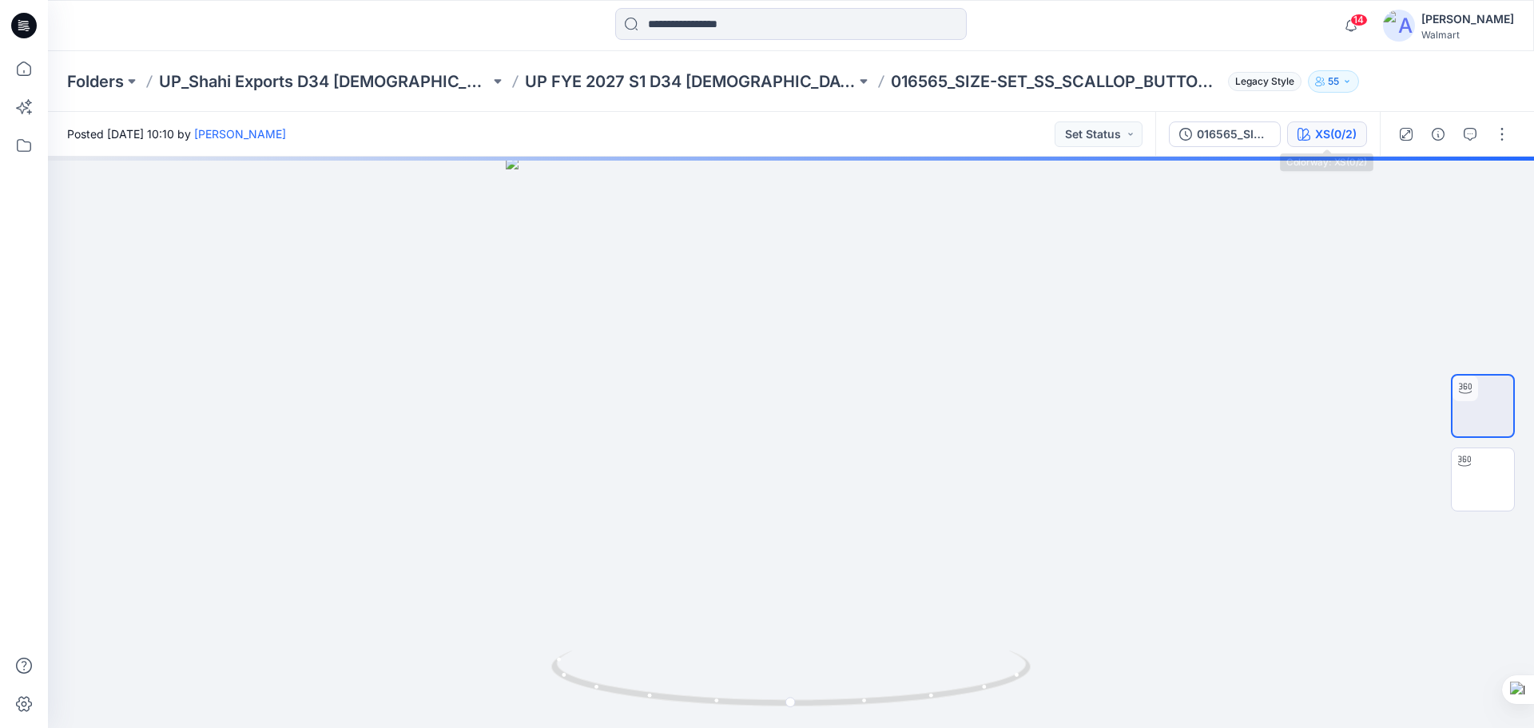
click at [1329, 131] on div "XS(0/2)" at bounding box center [1336, 134] width 42 height 18
click at [1338, 133] on div "XS(0/2)" at bounding box center [1336, 134] width 42 height 18
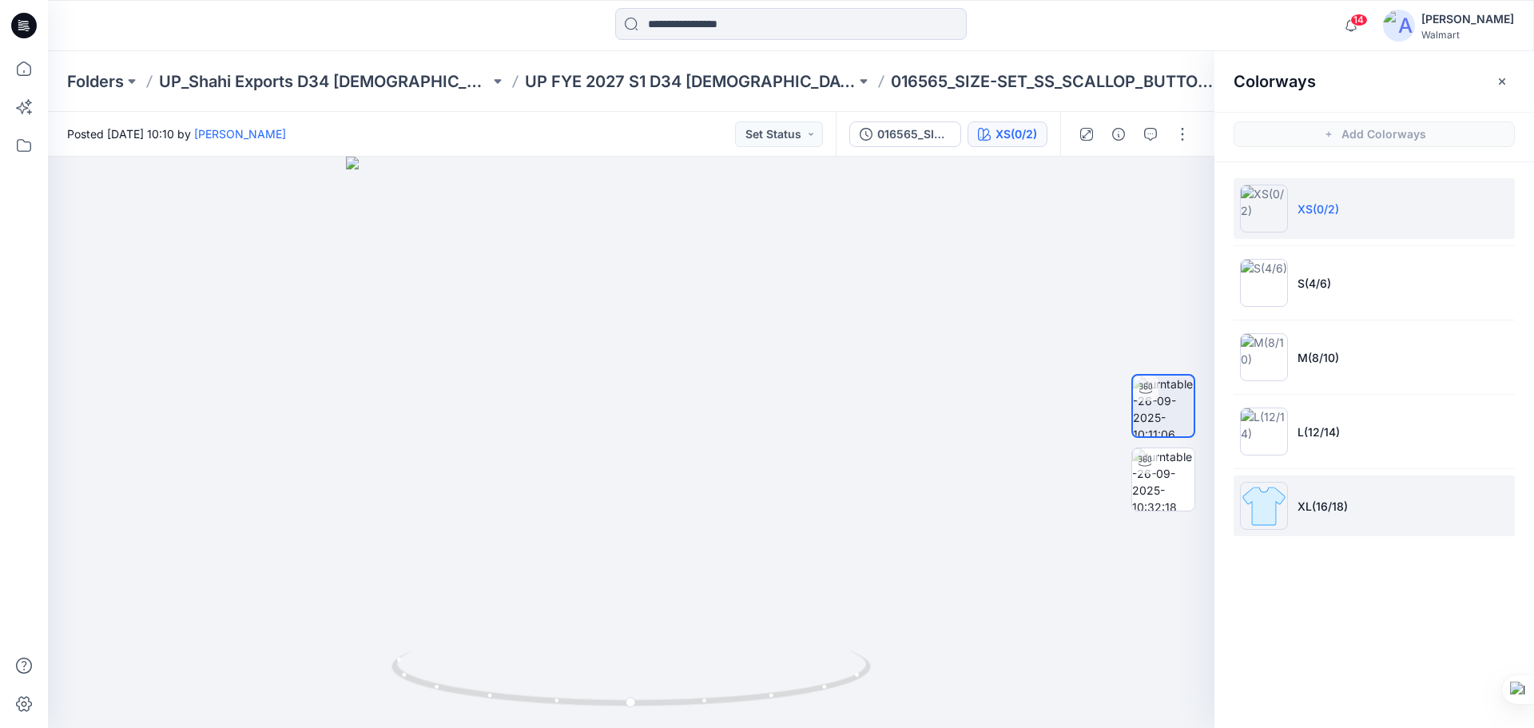
click at [1279, 512] on img at bounding box center [1264, 506] width 48 height 48
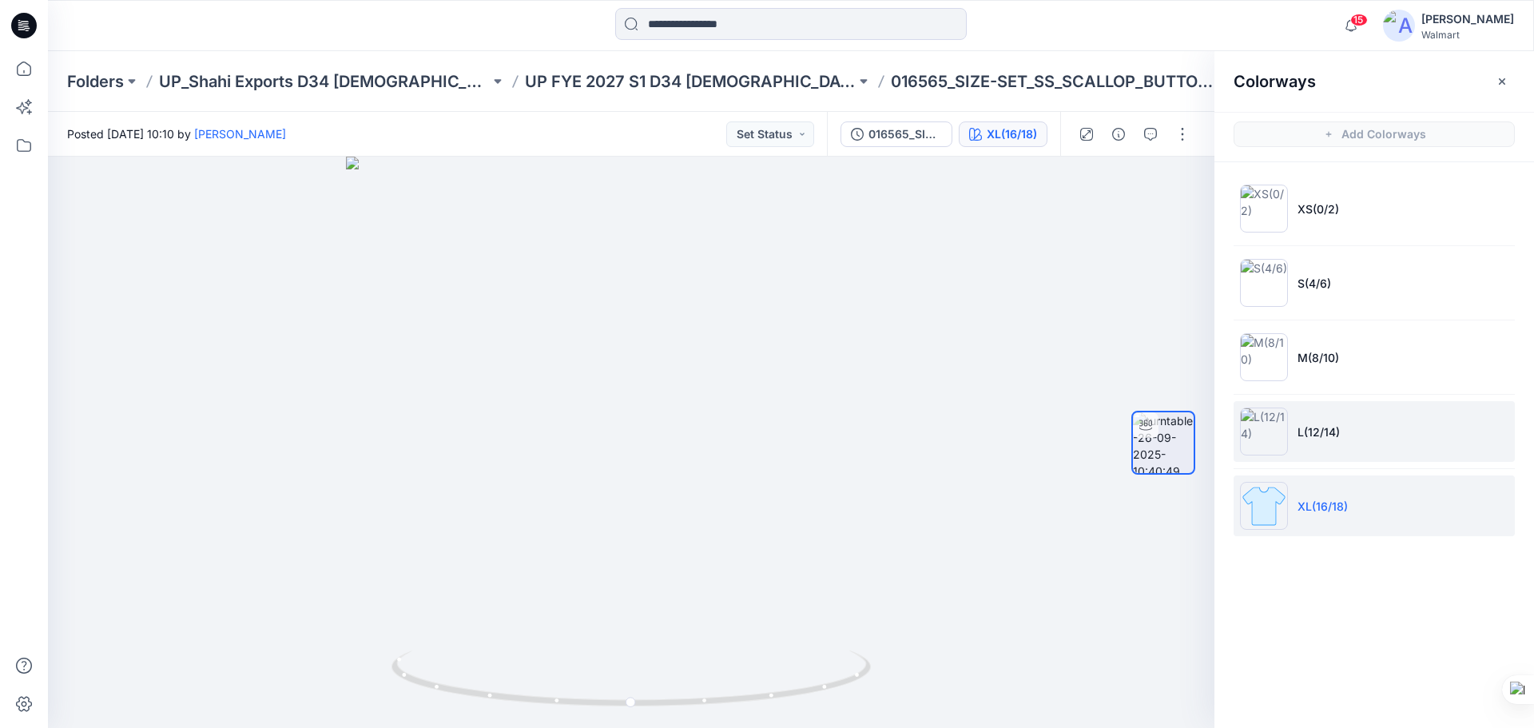
drag, startPoint x: 1287, startPoint y: 433, endPoint x: 1290, endPoint y: 450, distance: 17.1
click at [1287, 433] on img at bounding box center [1264, 431] width 48 height 48
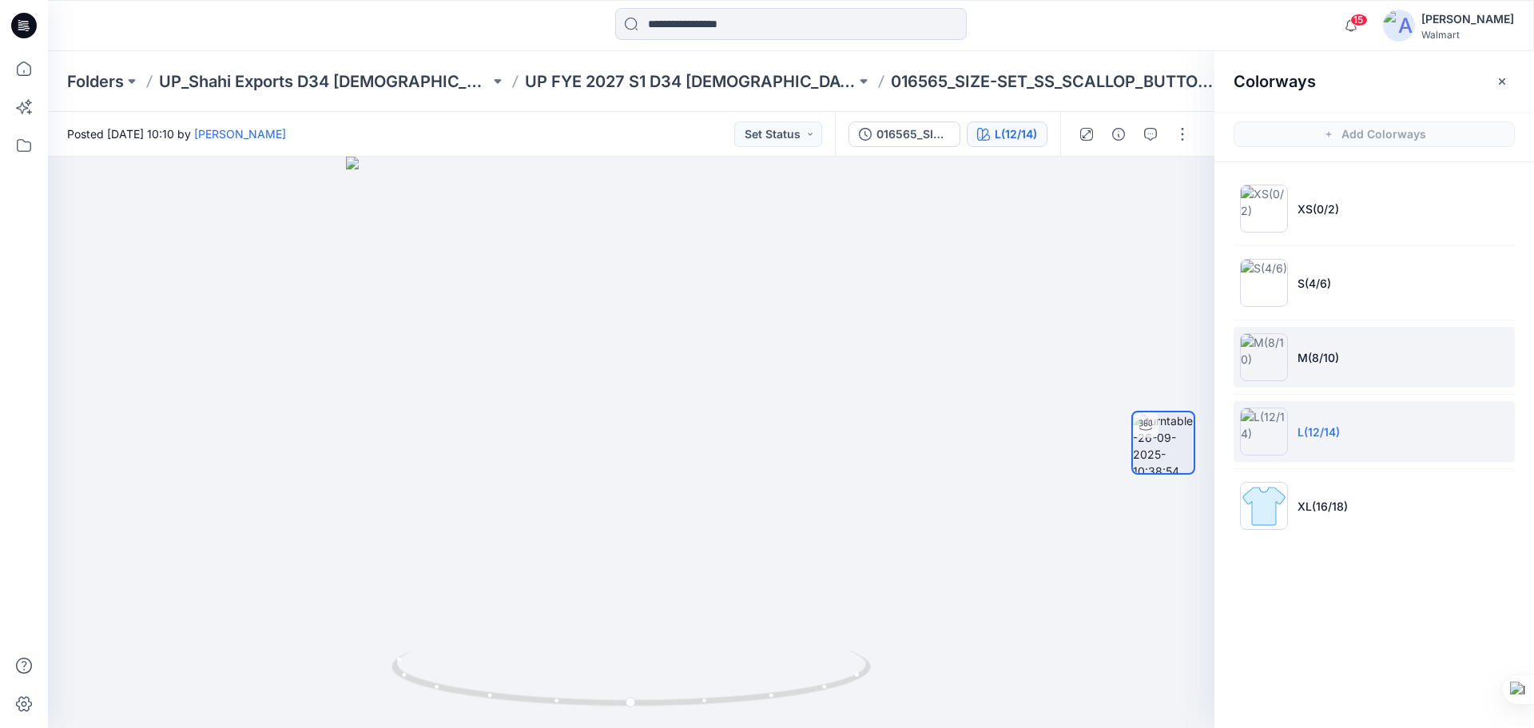
click at [1324, 366] on li "M(8/10)" at bounding box center [1373, 357] width 281 height 61
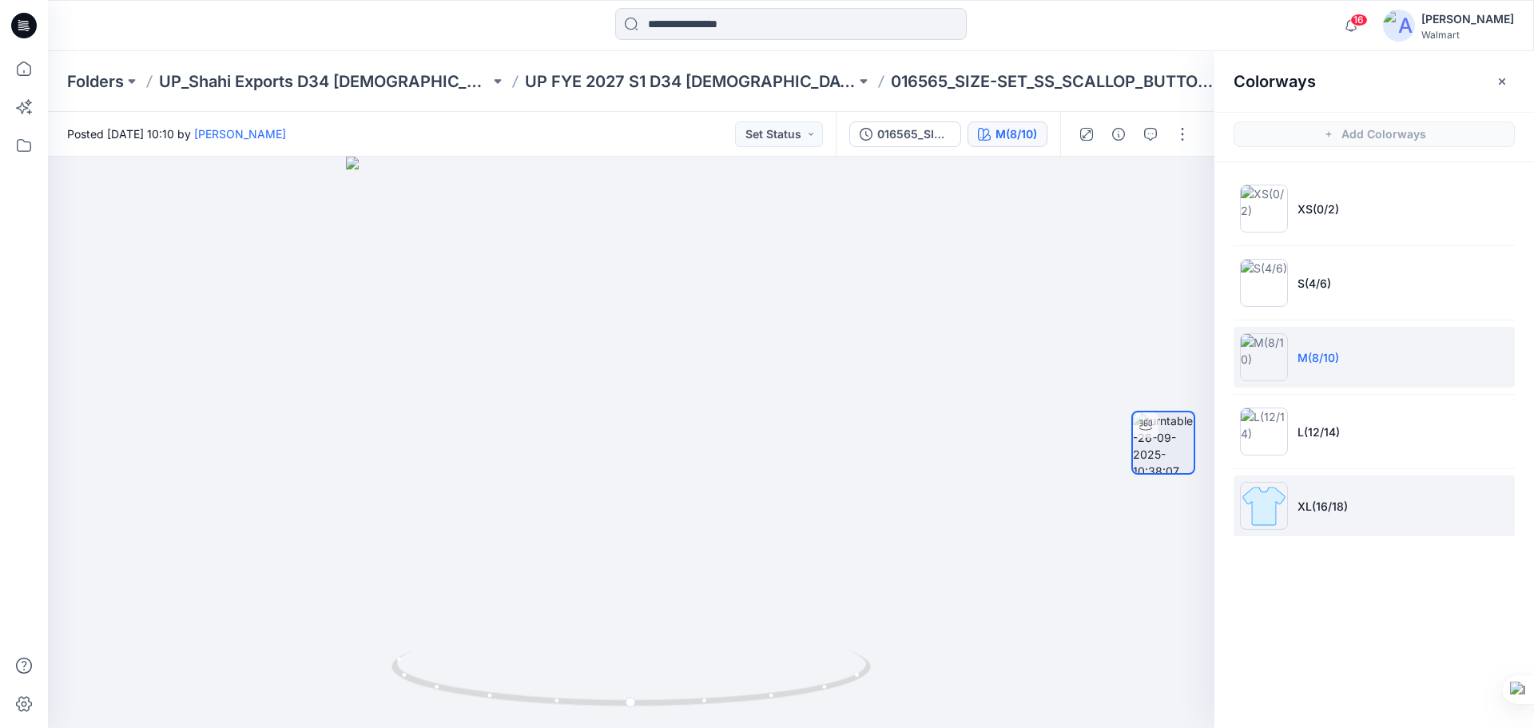
click at [1270, 523] on img at bounding box center [1264, 506] width 48 height 48
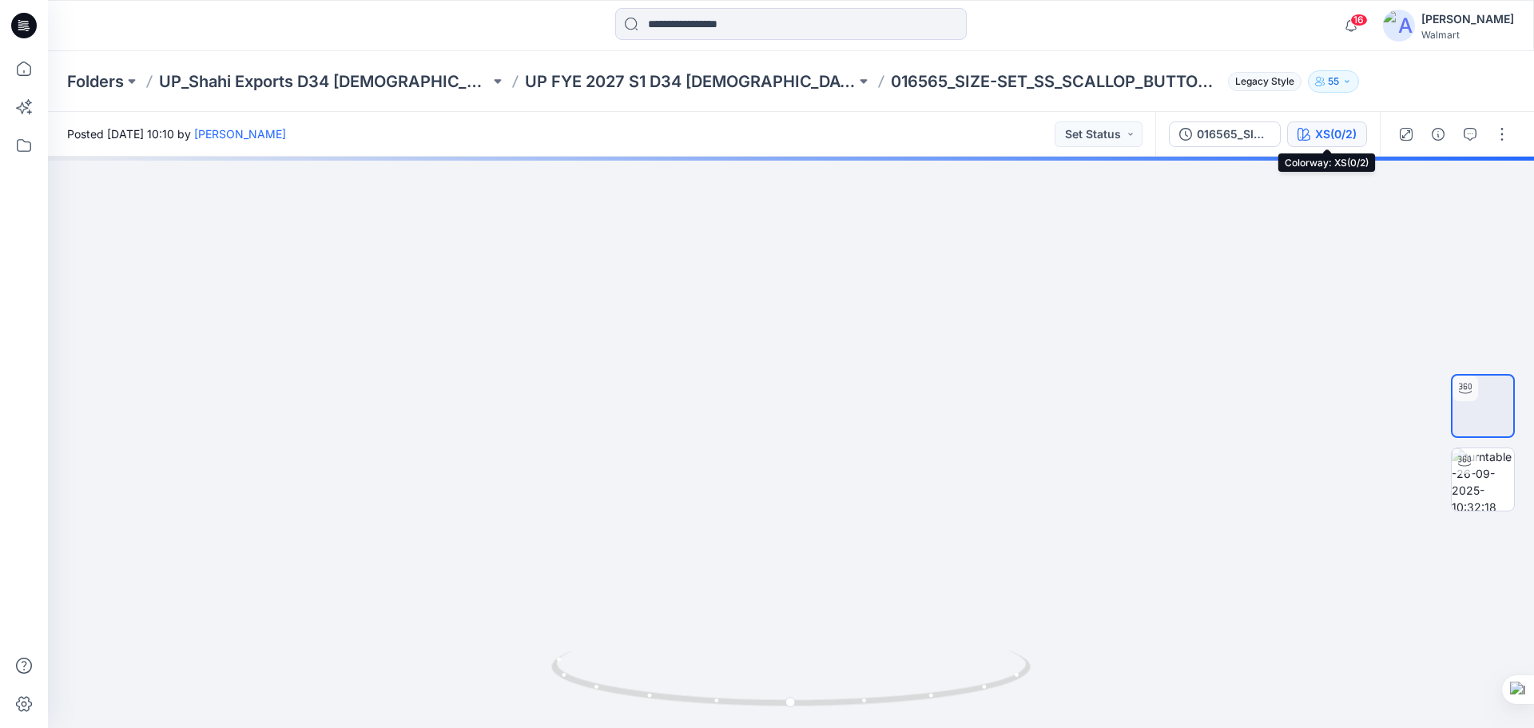
click at [1323, 140] on div "XS(0/2)" at bounding box center [1336, 134] width 42 height 18
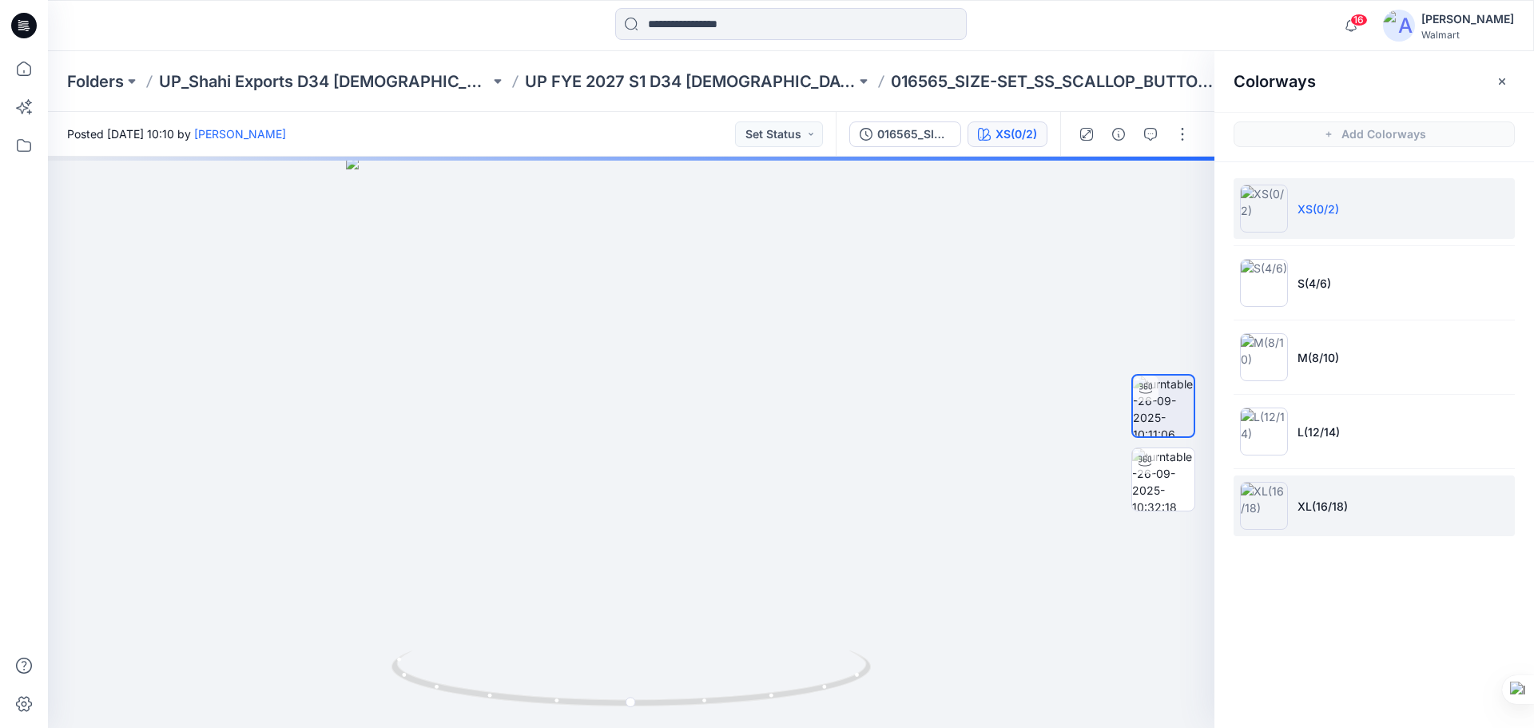
click at [1277, 518] on img at bounding box center [1264, 506] width 48 height 48
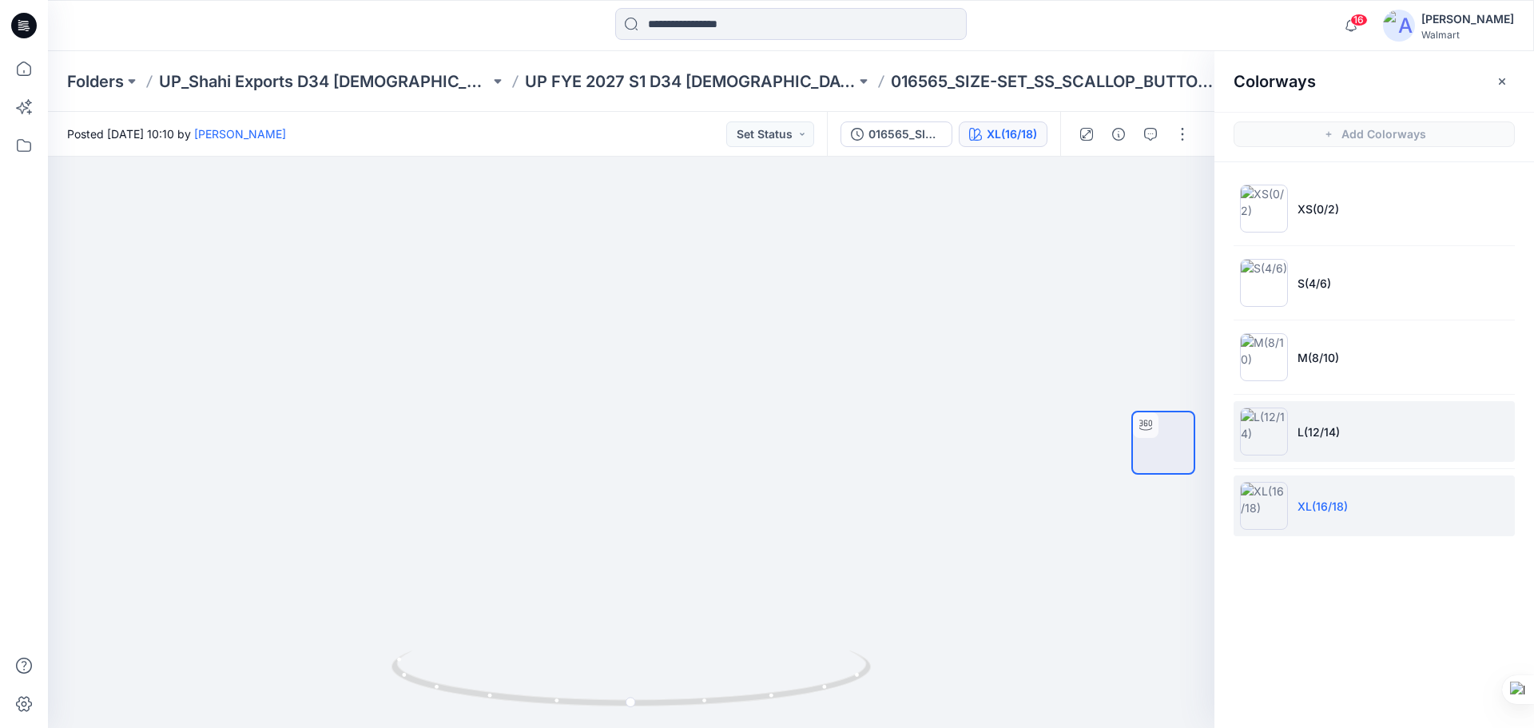
click at [1337, 441] on li "L(12/14)" at bounding box center [1373, 431] width 281 height 61
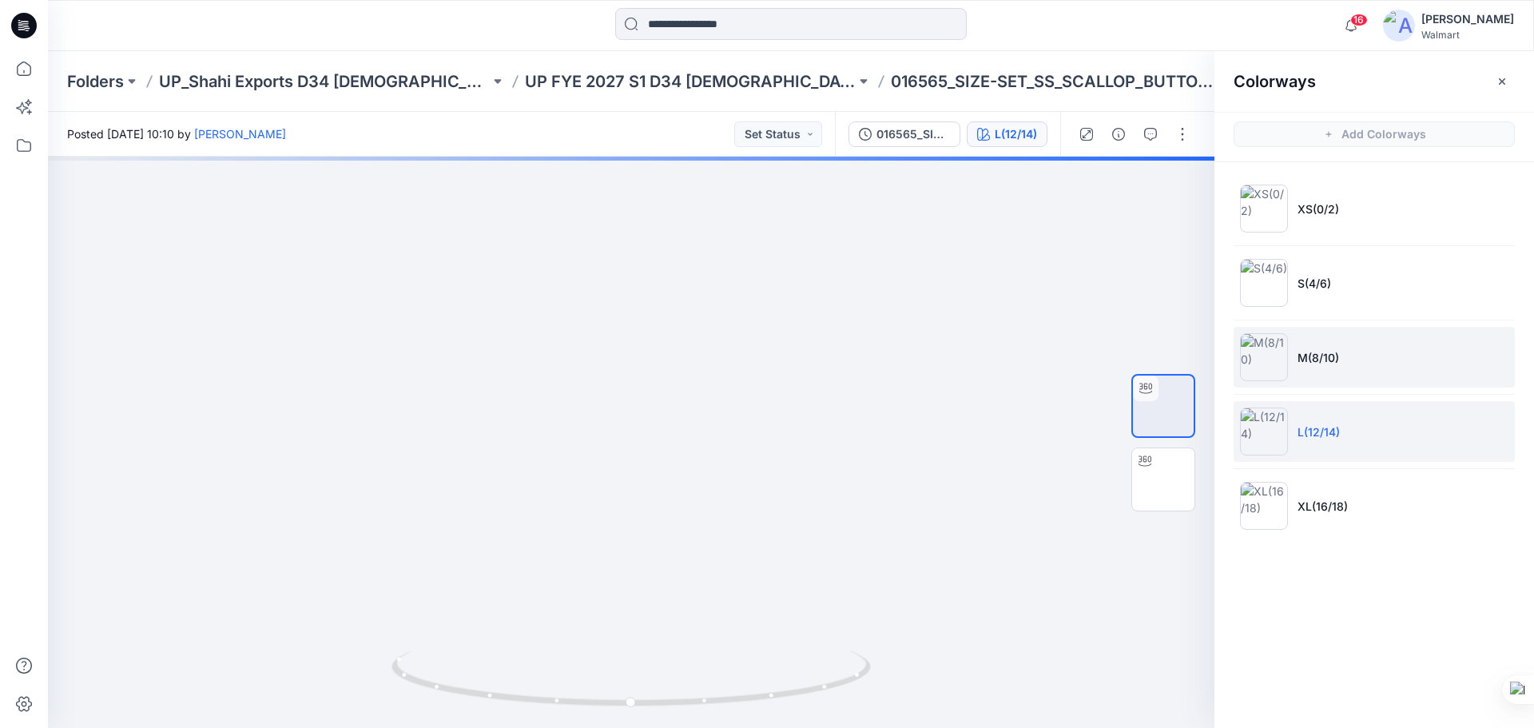
click at [1330, 370] on li "M(8/10)" at bounding box center [1373, 357] width 281 height 61
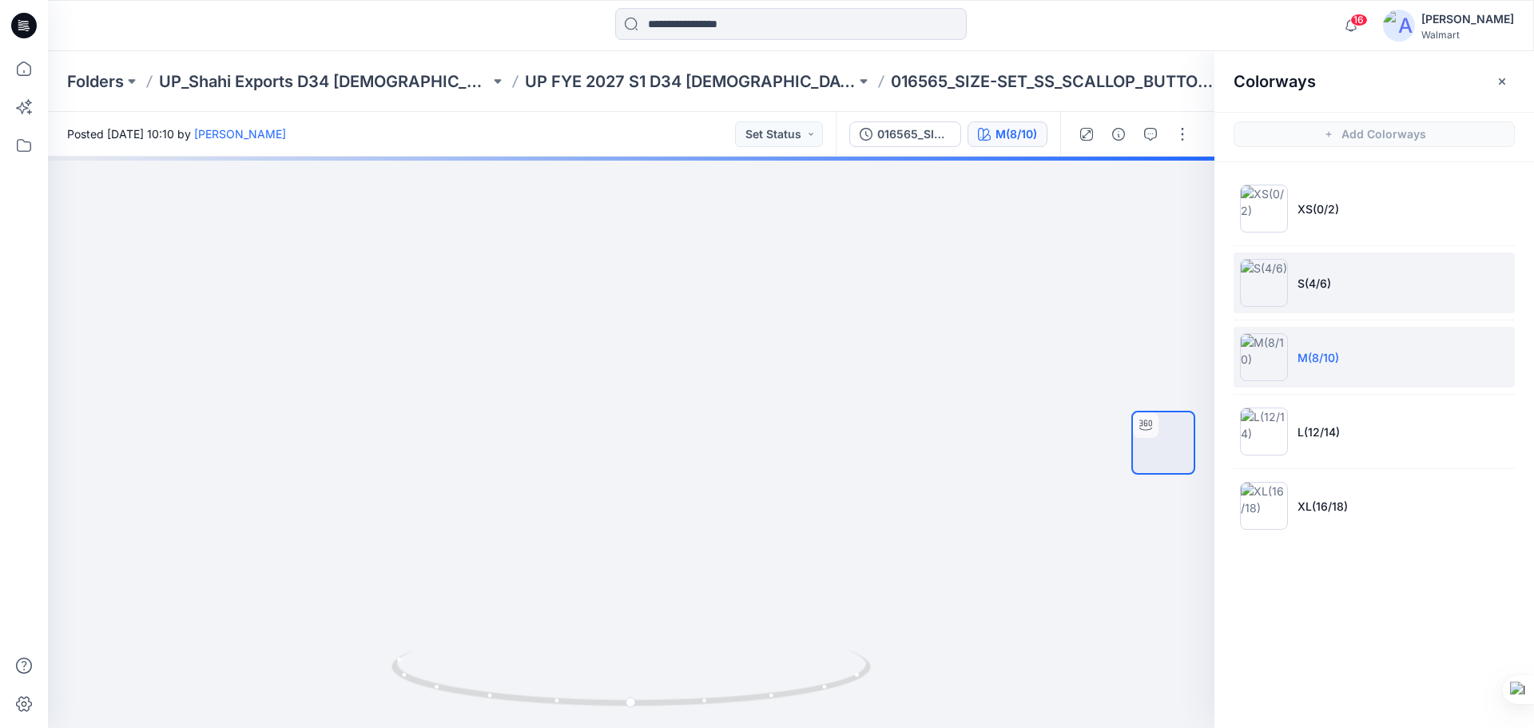
click at [1313, 295] on li "S(4/6)" at bounding box center [1373, 282] width 281 height 61
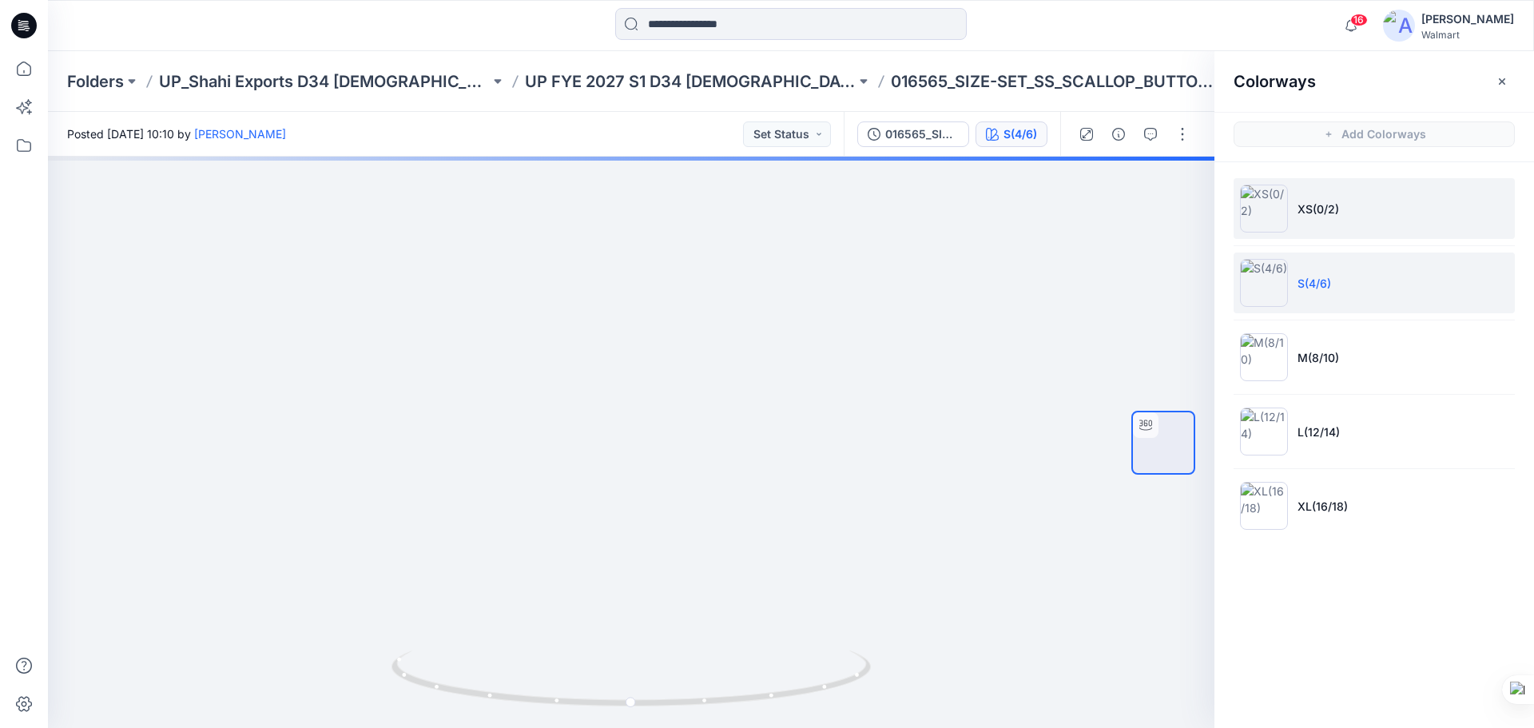
click at [1330, 228] on li "XS(0/2)" at bounding box center [1373, 208] width 281 height 61
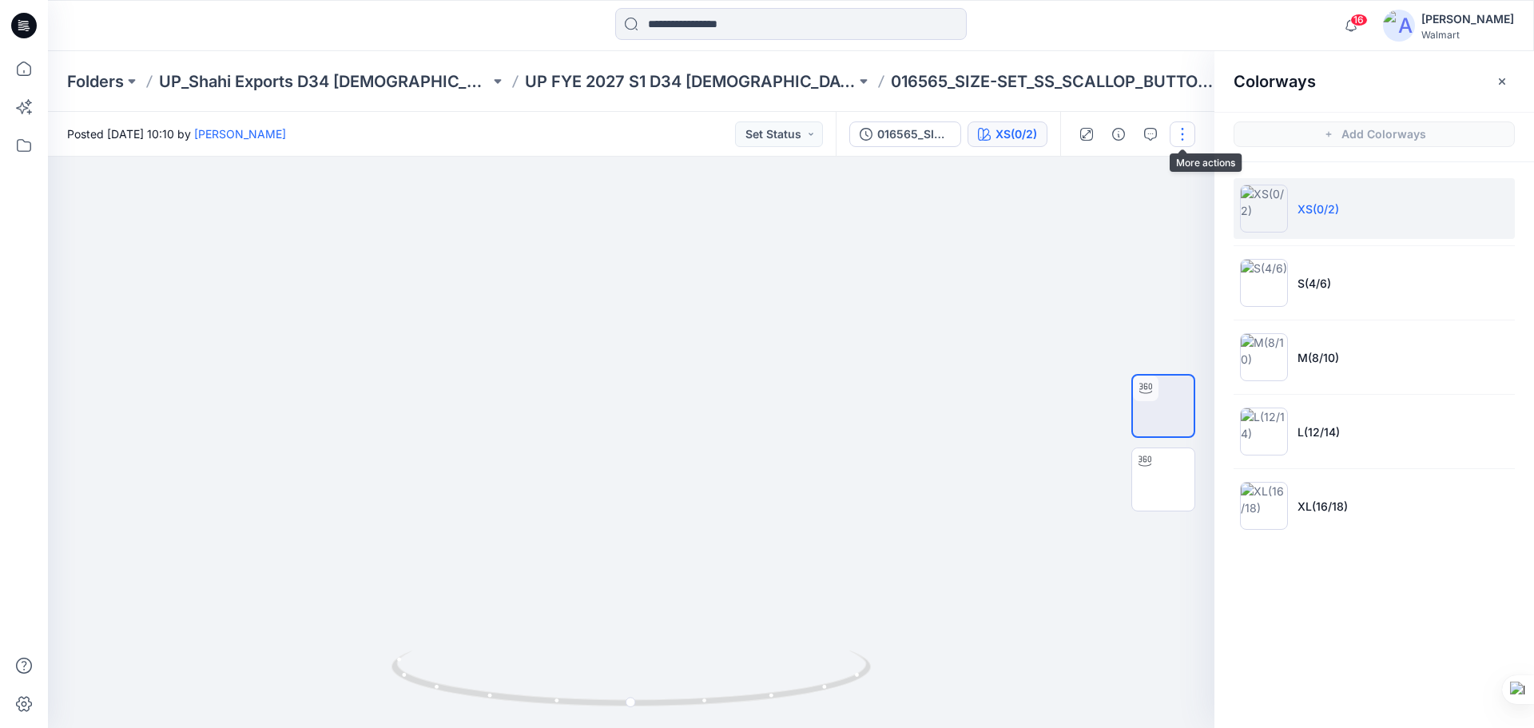
click at [1181, 137] on button "button" at bounding box center [1182, 134] width 26 height 26
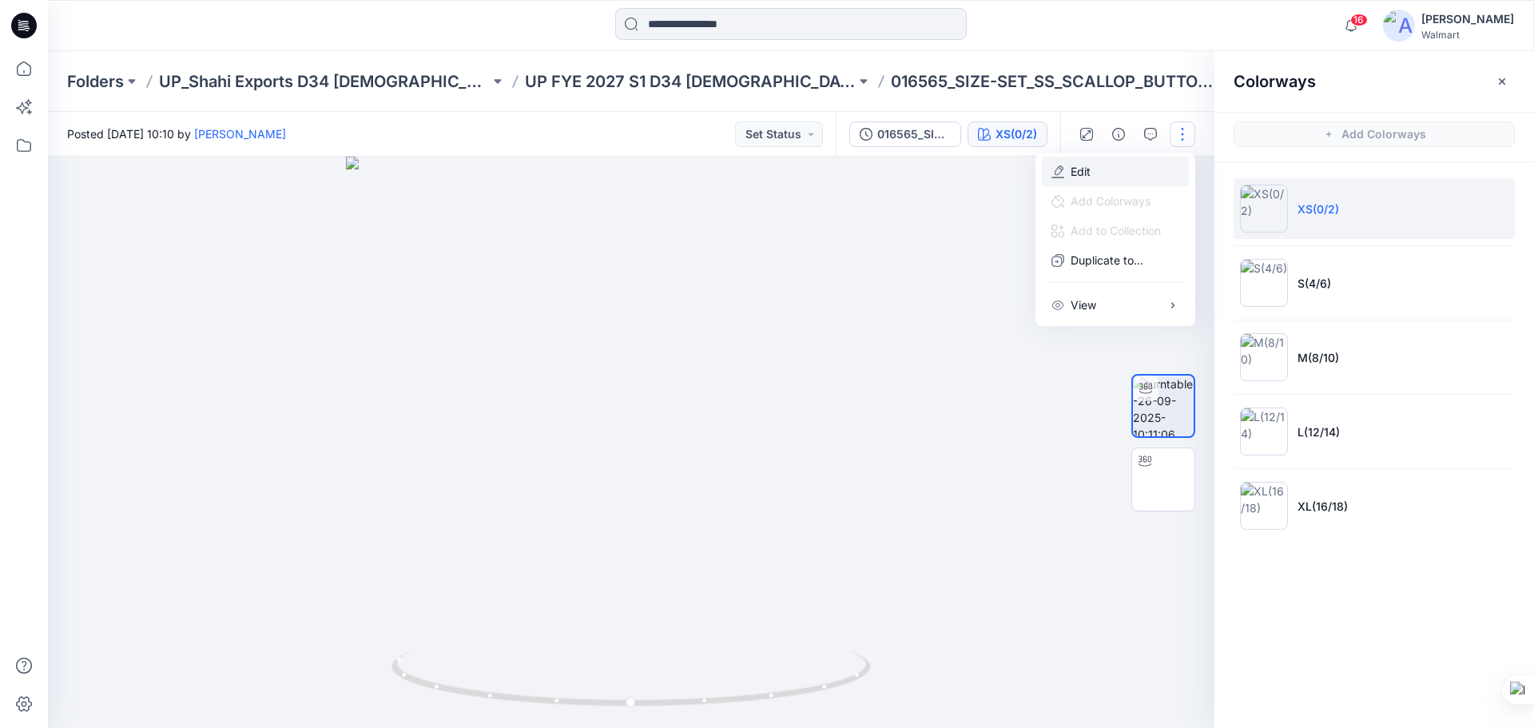
click at [1087, 174] on p "Edit" at bounding box center [1080, 171] width 20 height 17
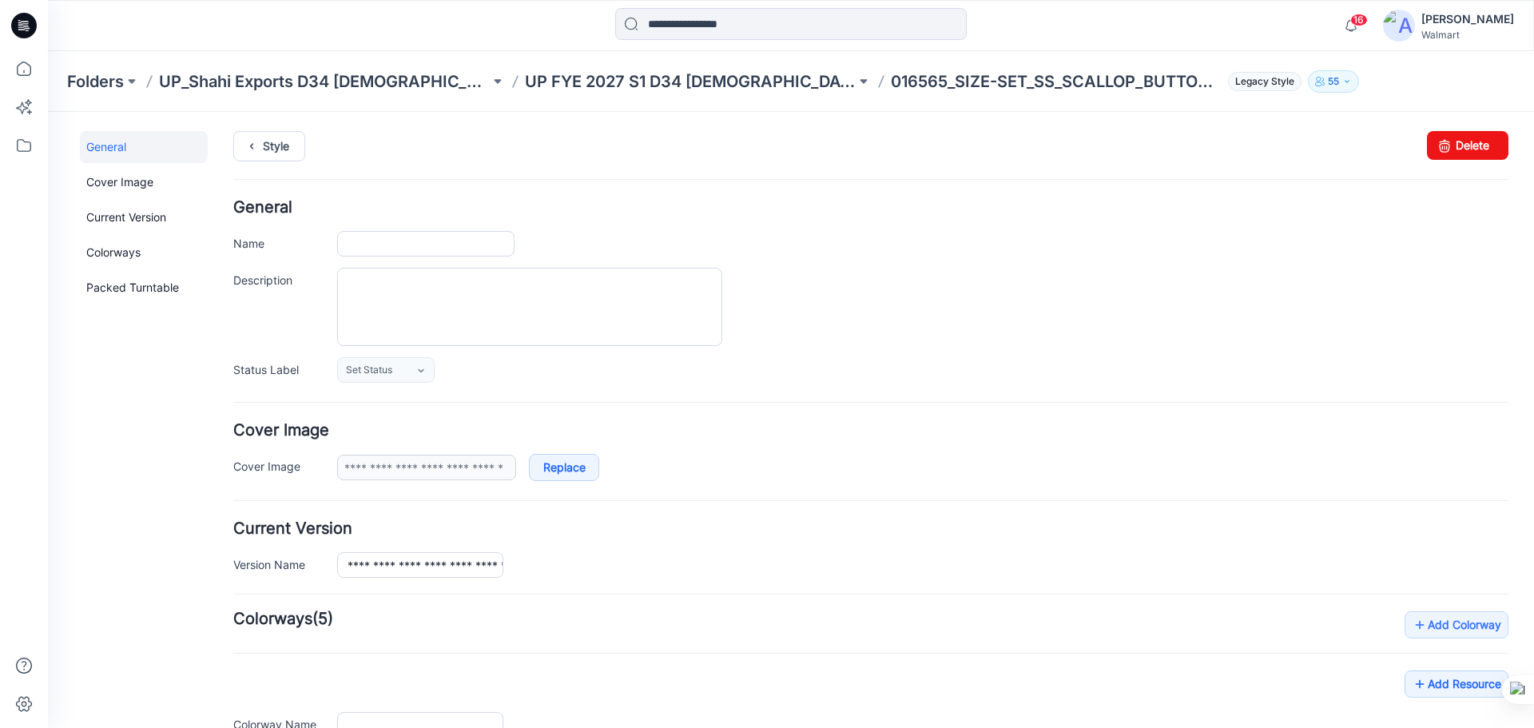
type input "**********"
type input "*******"
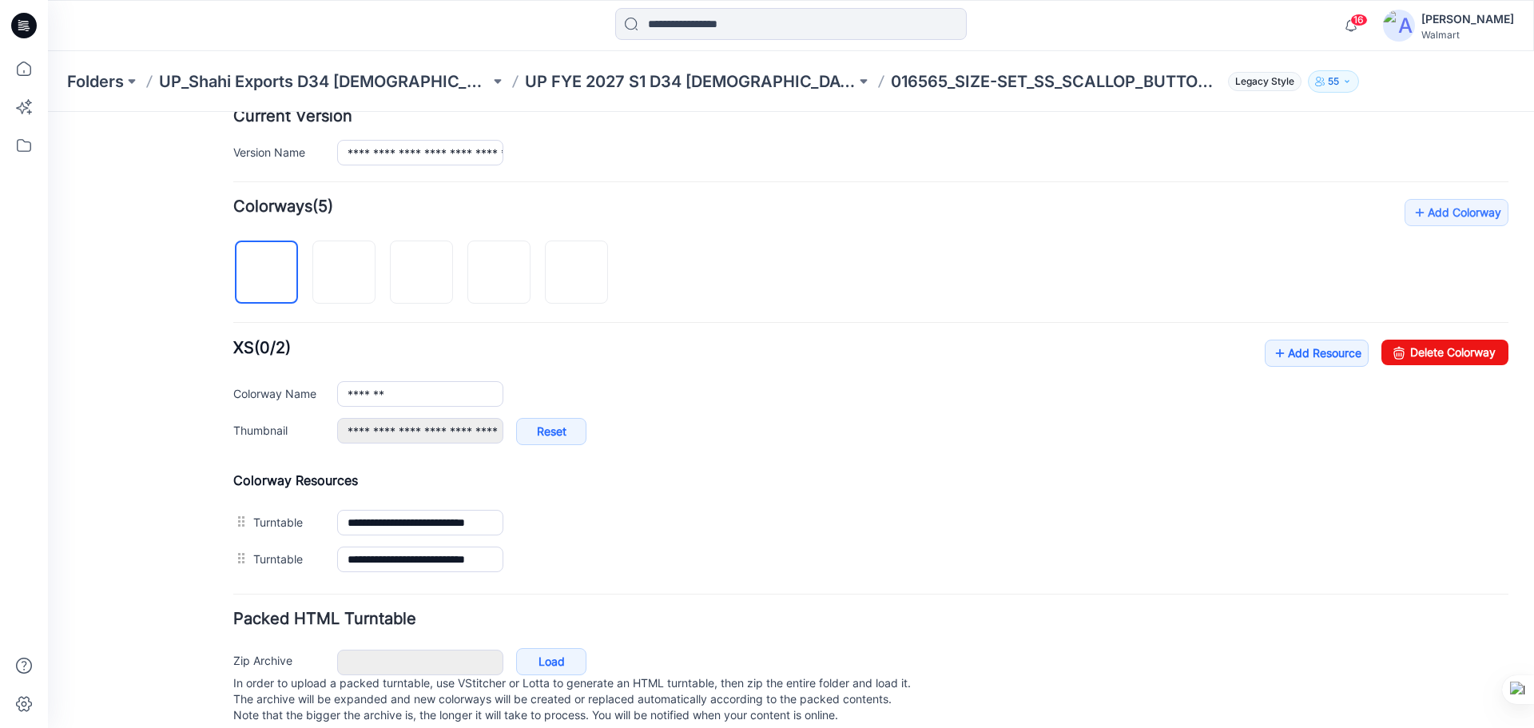
scroll to position [445, 0]
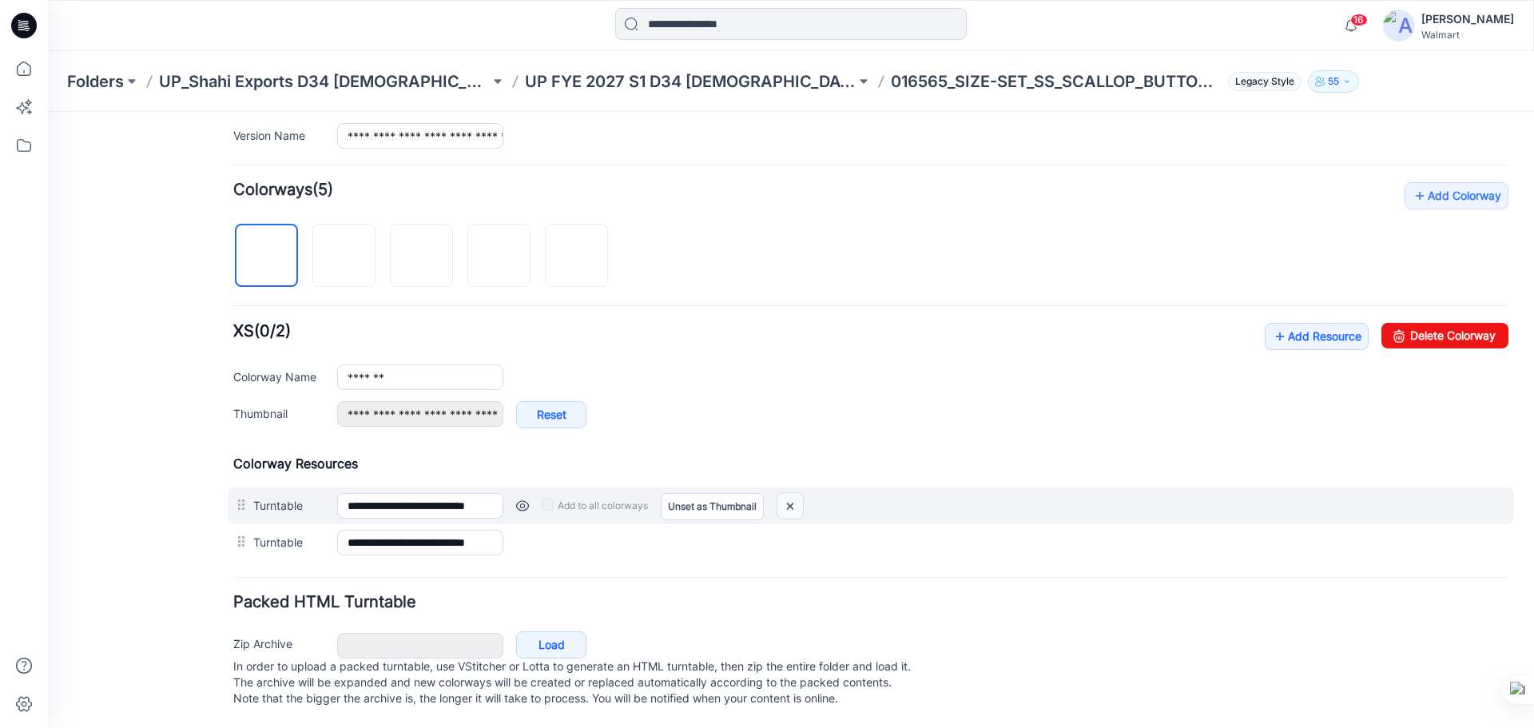
click at [796, 493] on img at bounding box center [790, 506] width 26 height 26
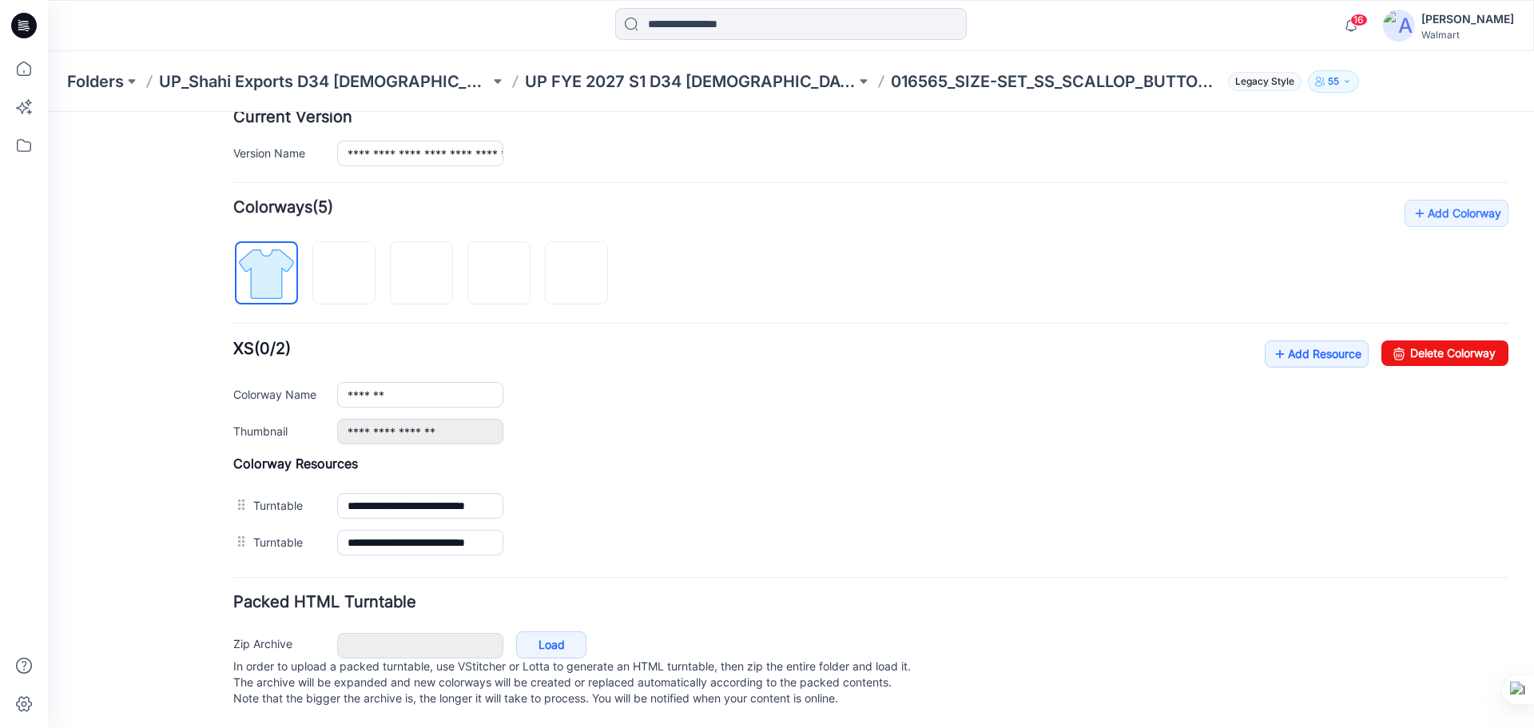
scroll to position [391, 0]
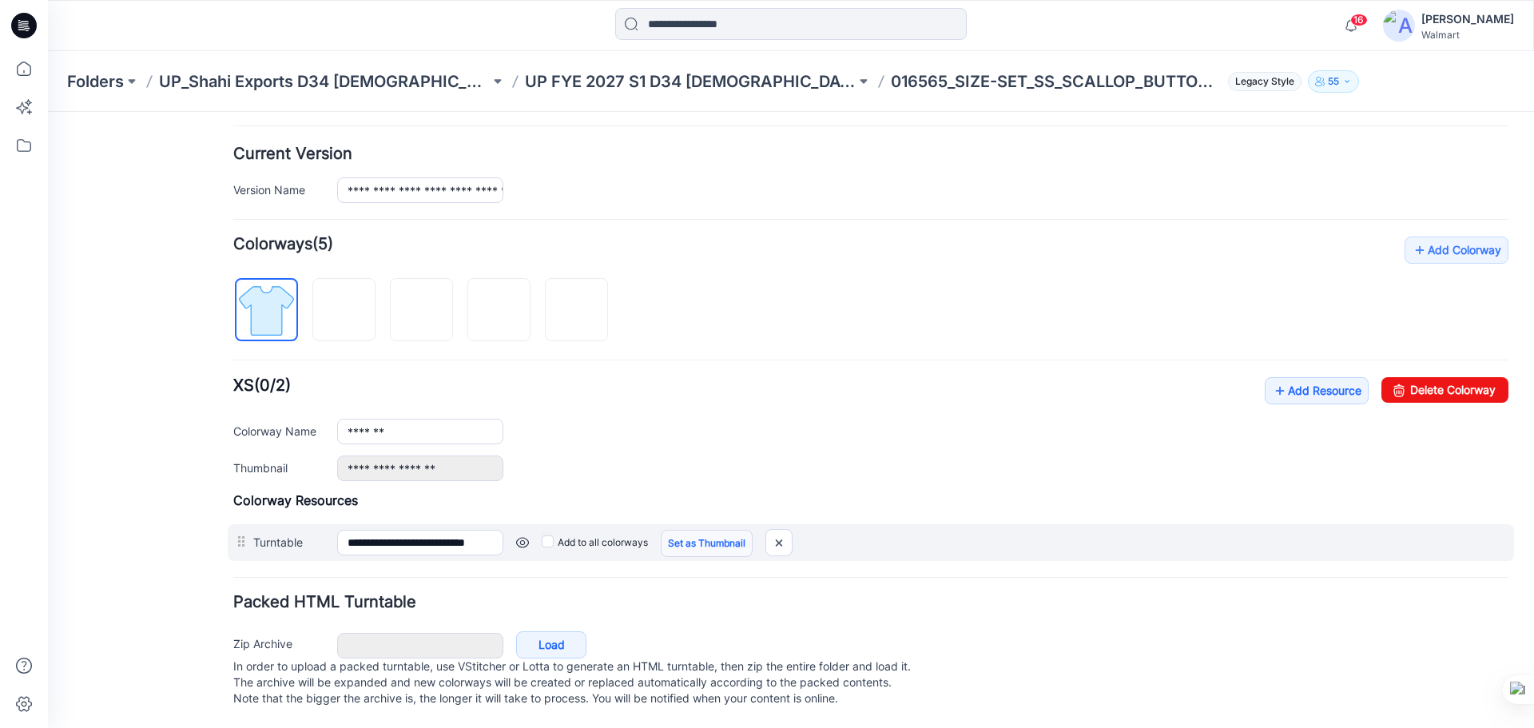
click at [694, 531] on link "Set as Thumbnail" at bounding box center [707, 543] width 92 height 27
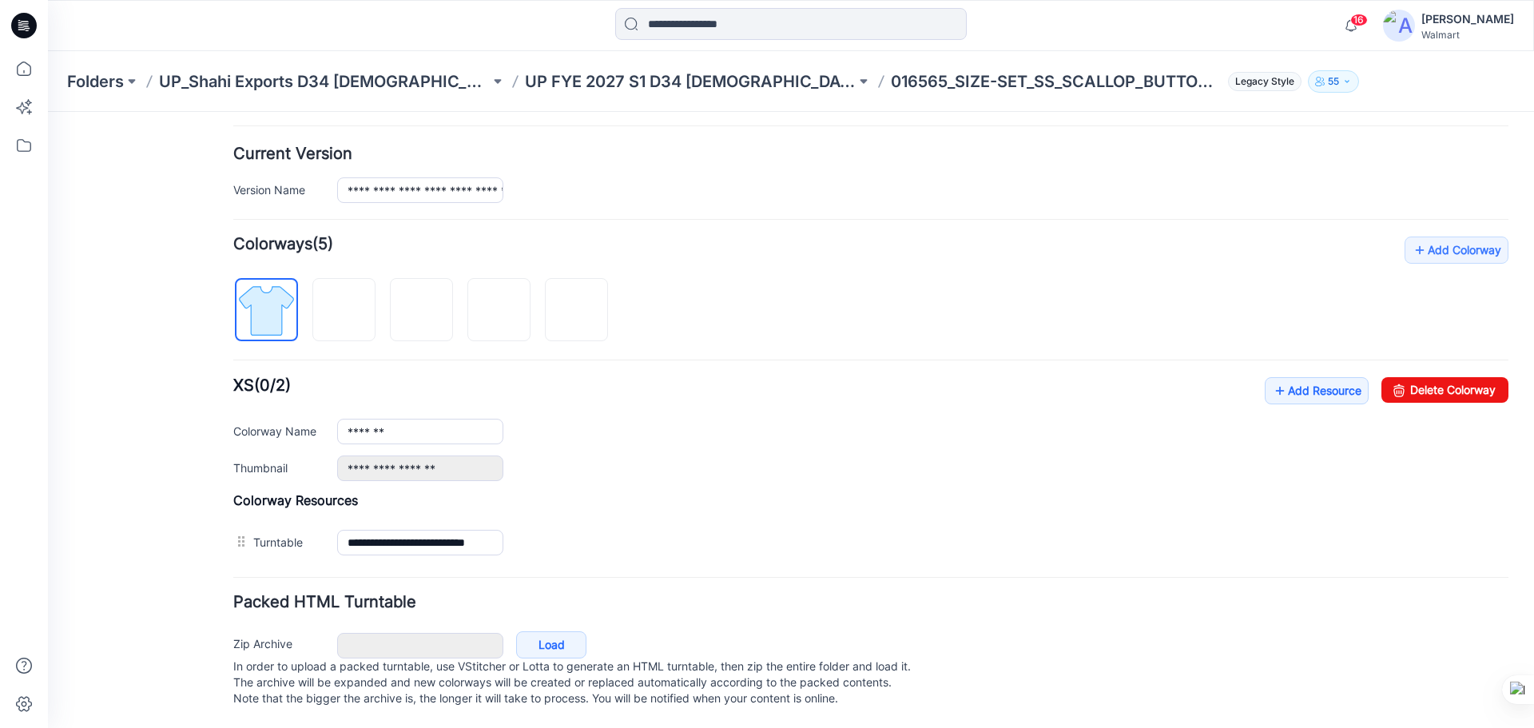
type input "**********"
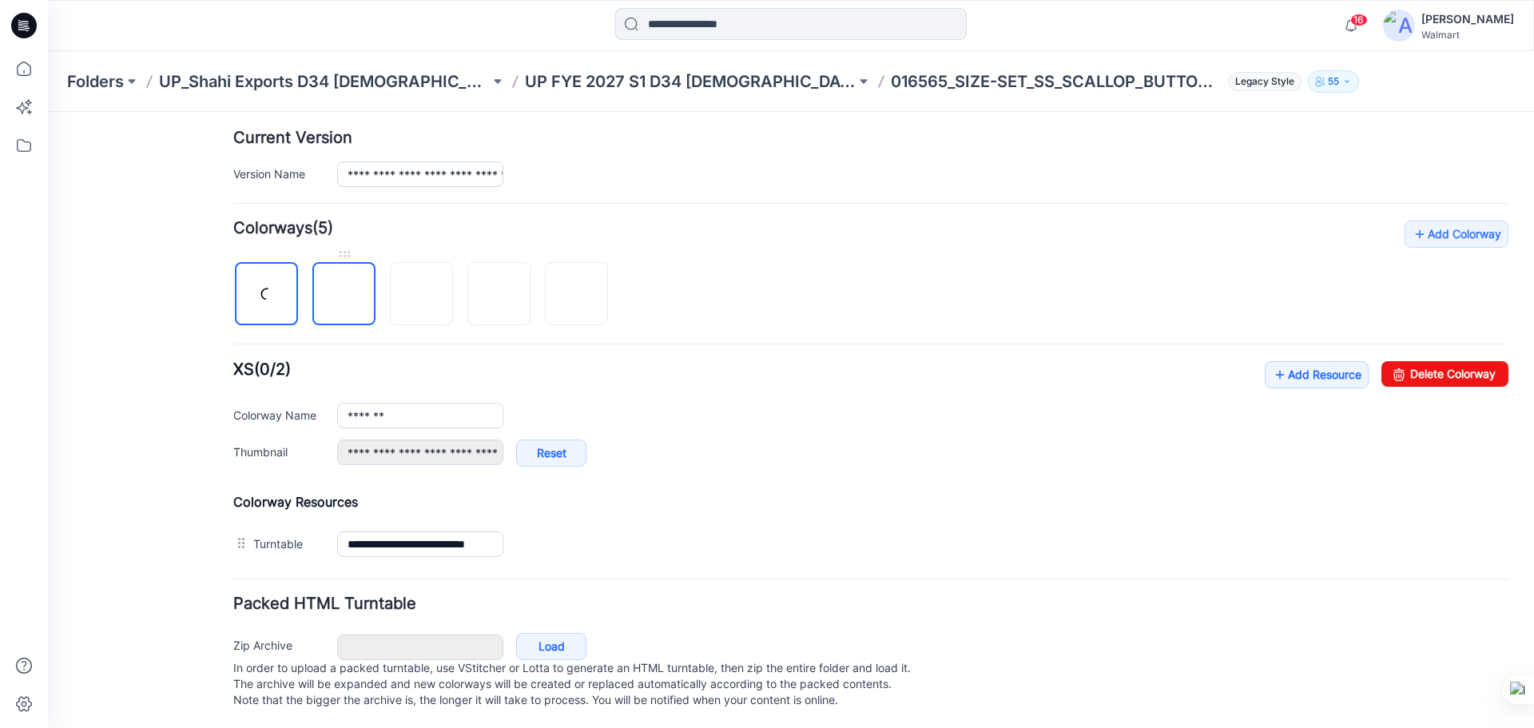
click at [344, 295] on img at bounding box center [344, 295] width 0 height 0
type input "******"
type input "**********"
click at [427, 301] on img at bounding box center [421, 294] width 13 height 13
type input "*******"
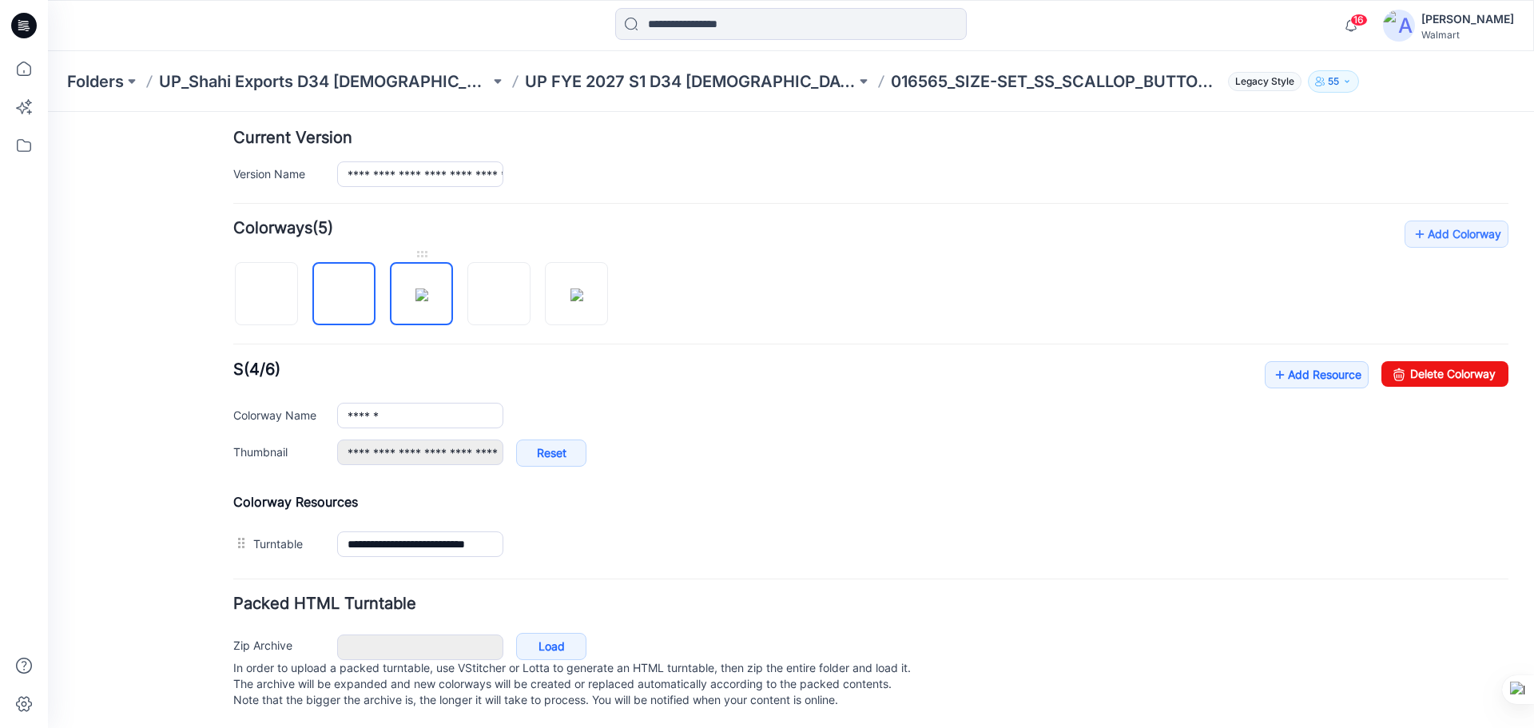
type input "**********"
click at [499, 295] on img at bounding box center [499, 295] width 0 height 0
type input "********"
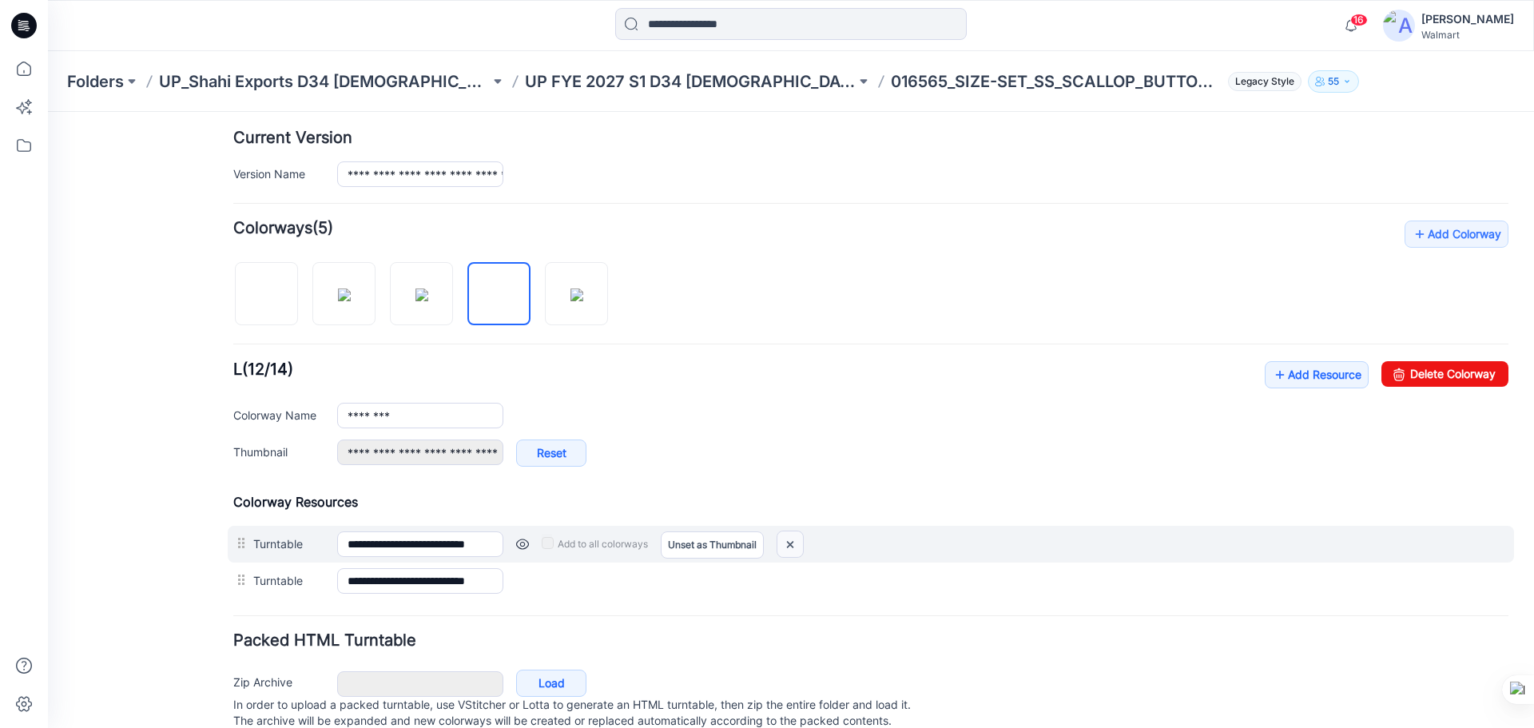
click at [793, 543] on img at bounding box center [790, 544] width 26 height 26
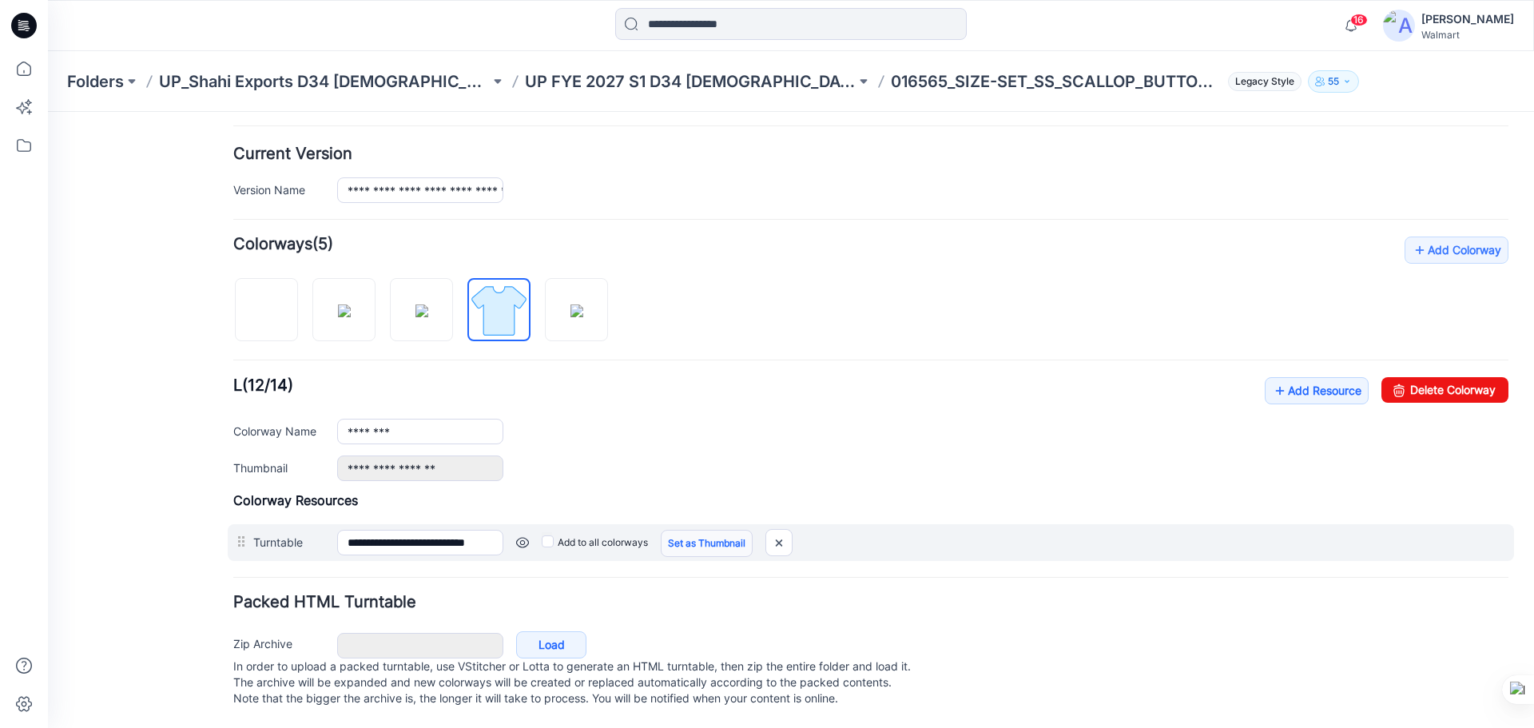
click at [699, 531] on link "Set as Thumbnail" at bounding box center [707, 543] width 92 height 27
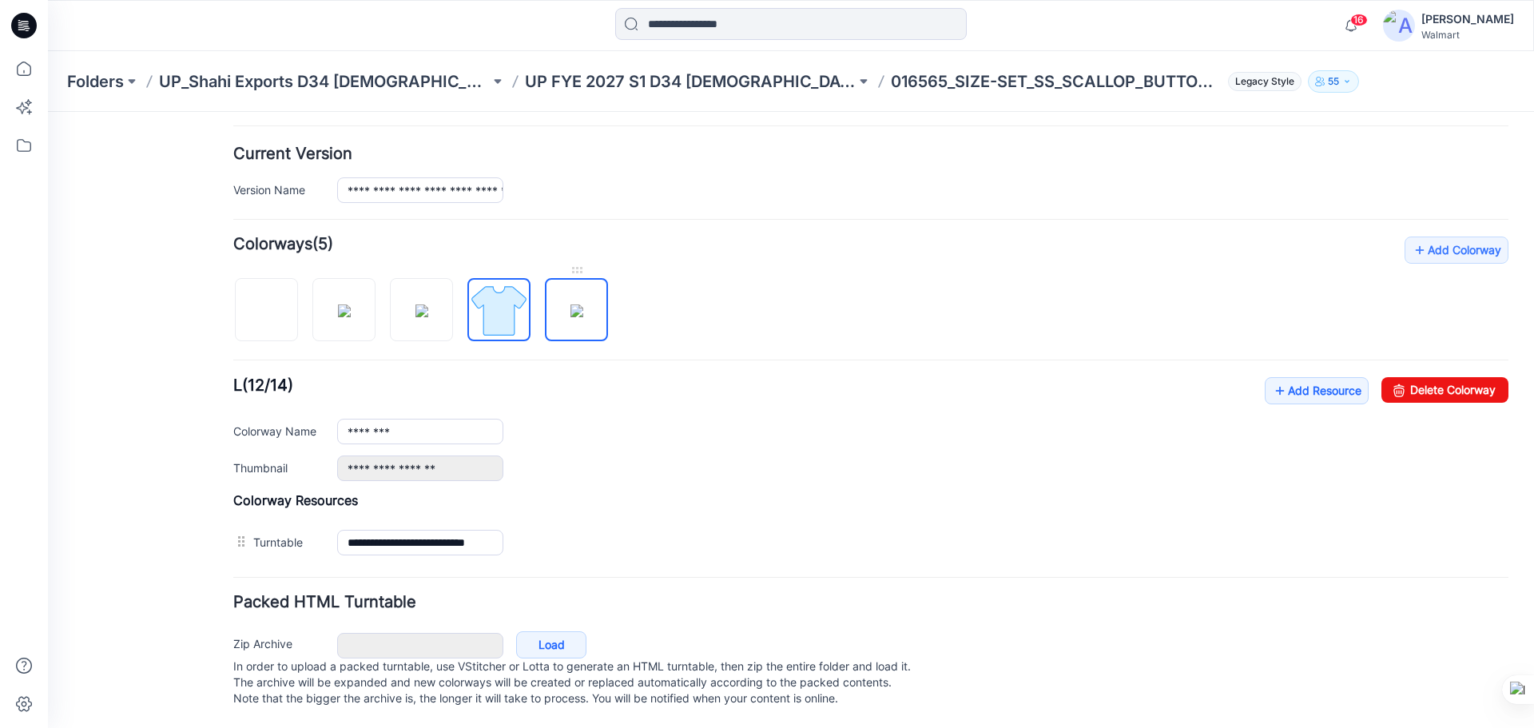
type input "**********"
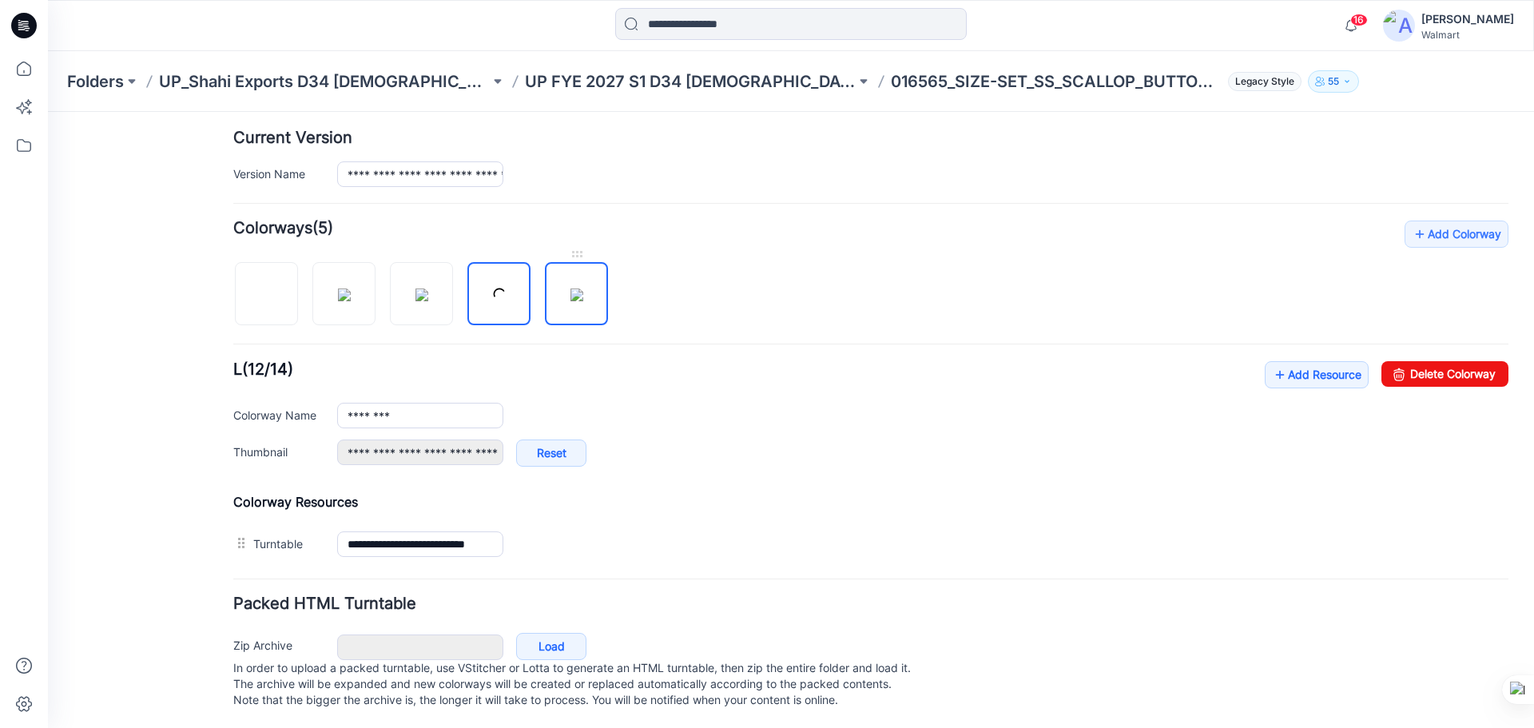
click at [579, 300] on img at bounding box center [576, 294] width 13 height 13
type input "*********"
type input "**********"
click at [499, 295] on img at bounding box center [499, 295] width 0 height 0
type input "********"
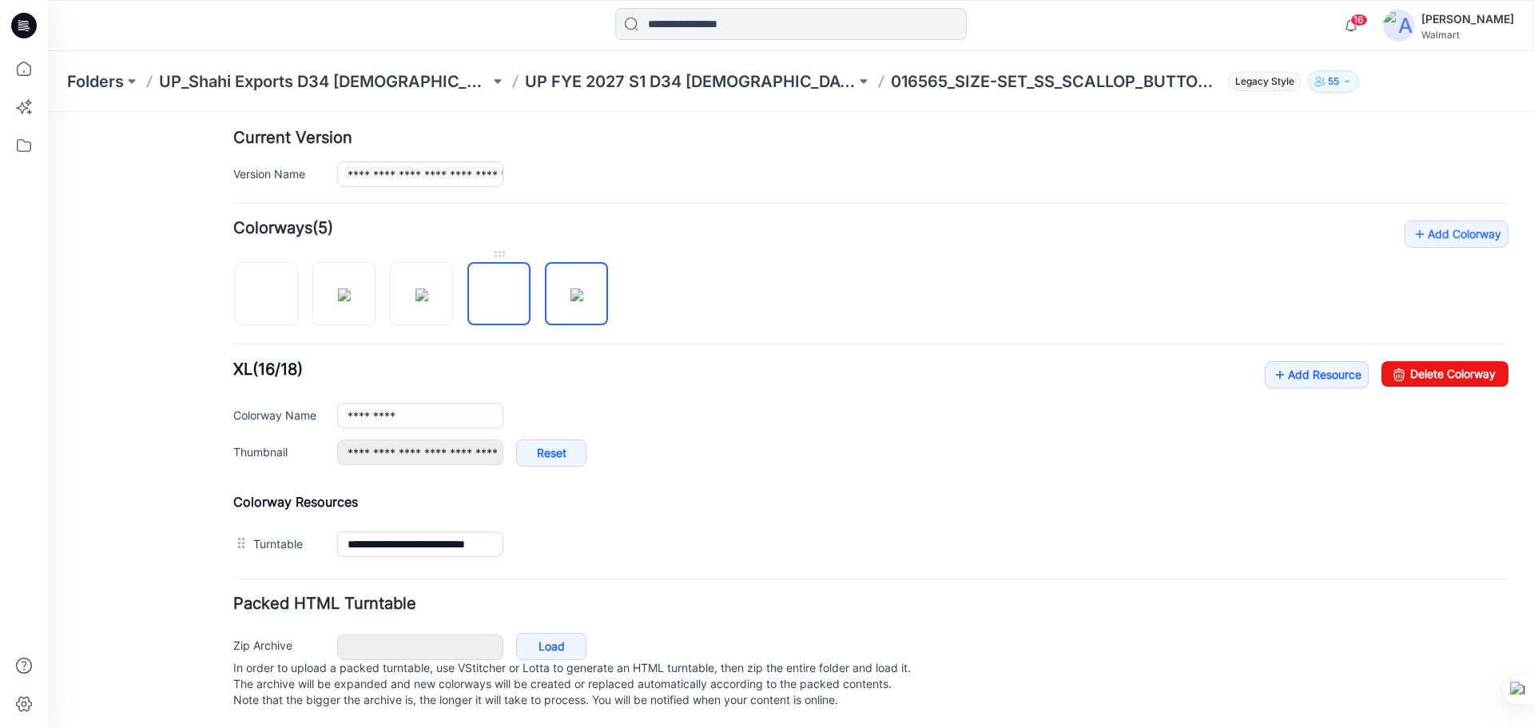
type input "**********"
click at [267, 295] on img at bounding box center [267, 295] width 0 height 0
type input "*******"
type input "**********"
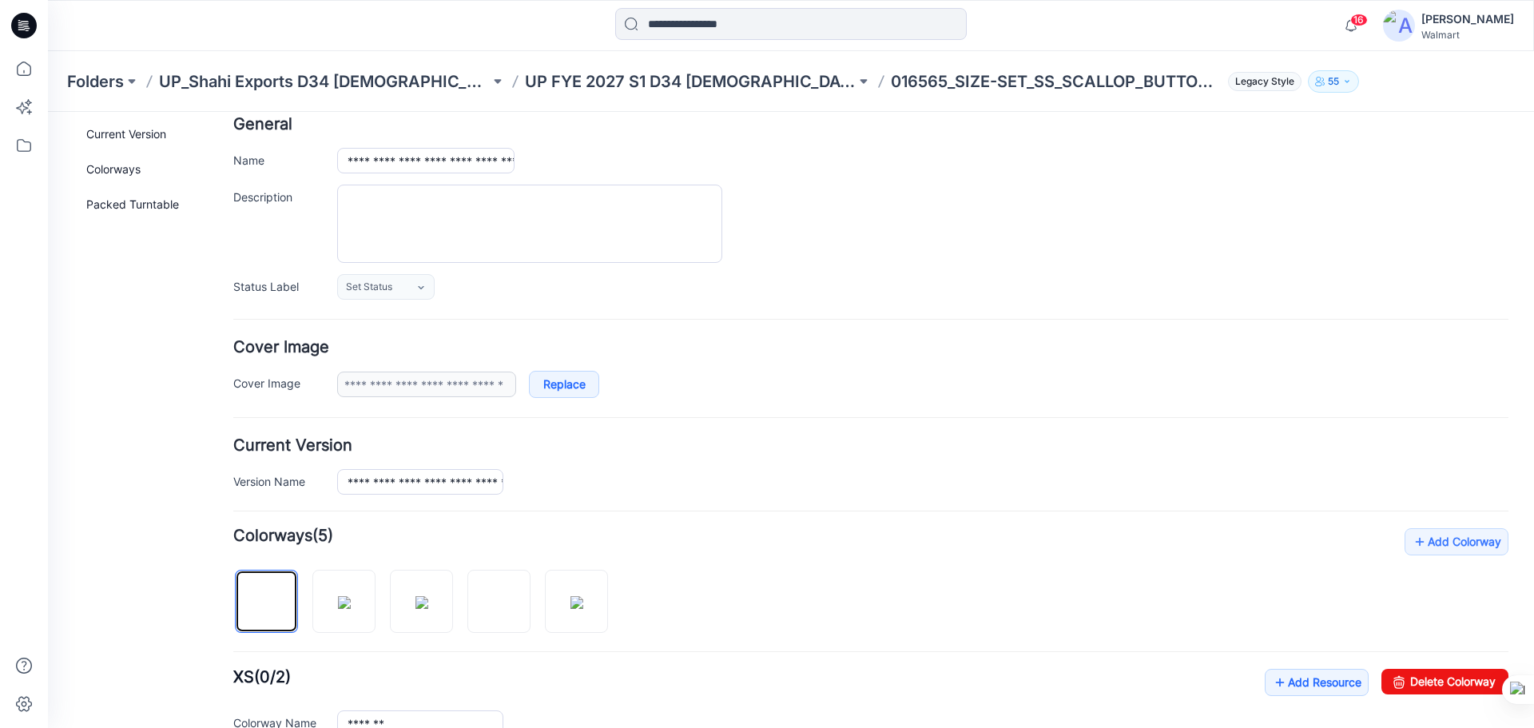
scroll to position [71, 0]
